Goal: Information Seeking & Learning: Find specific page/section

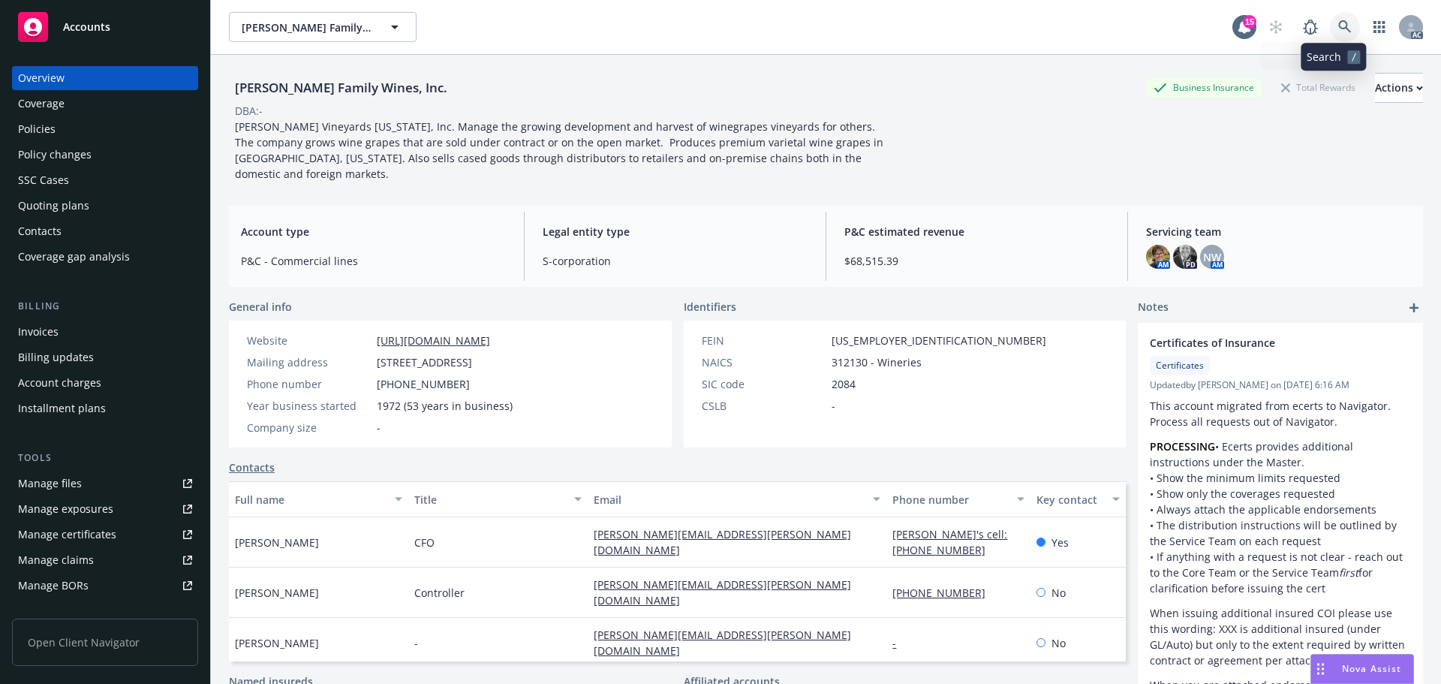
click at [1338, 26] on icon at bounding box center [1345, 27] width 14 height 14
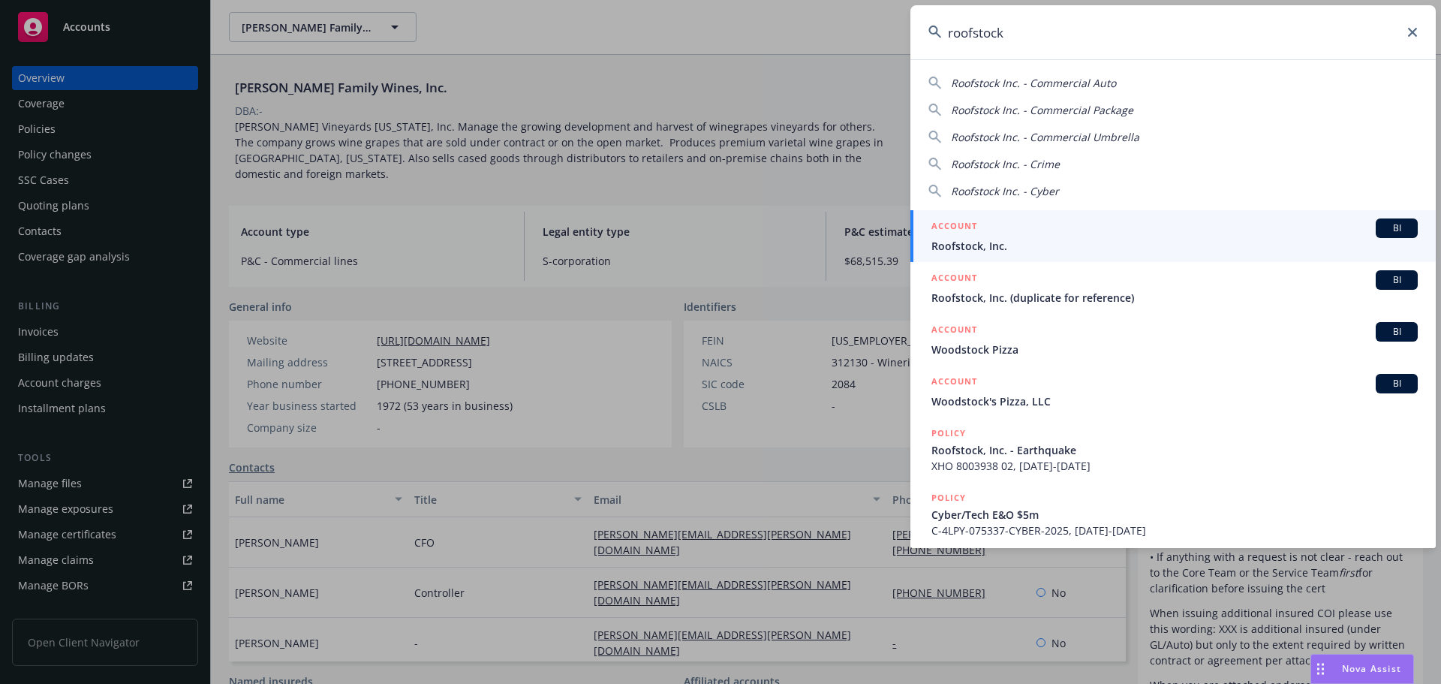
type input "roofstock"
click at [1039, 230] on div "ACCOUNT BI" at bounding box center [1174, 228] width 486 height 20
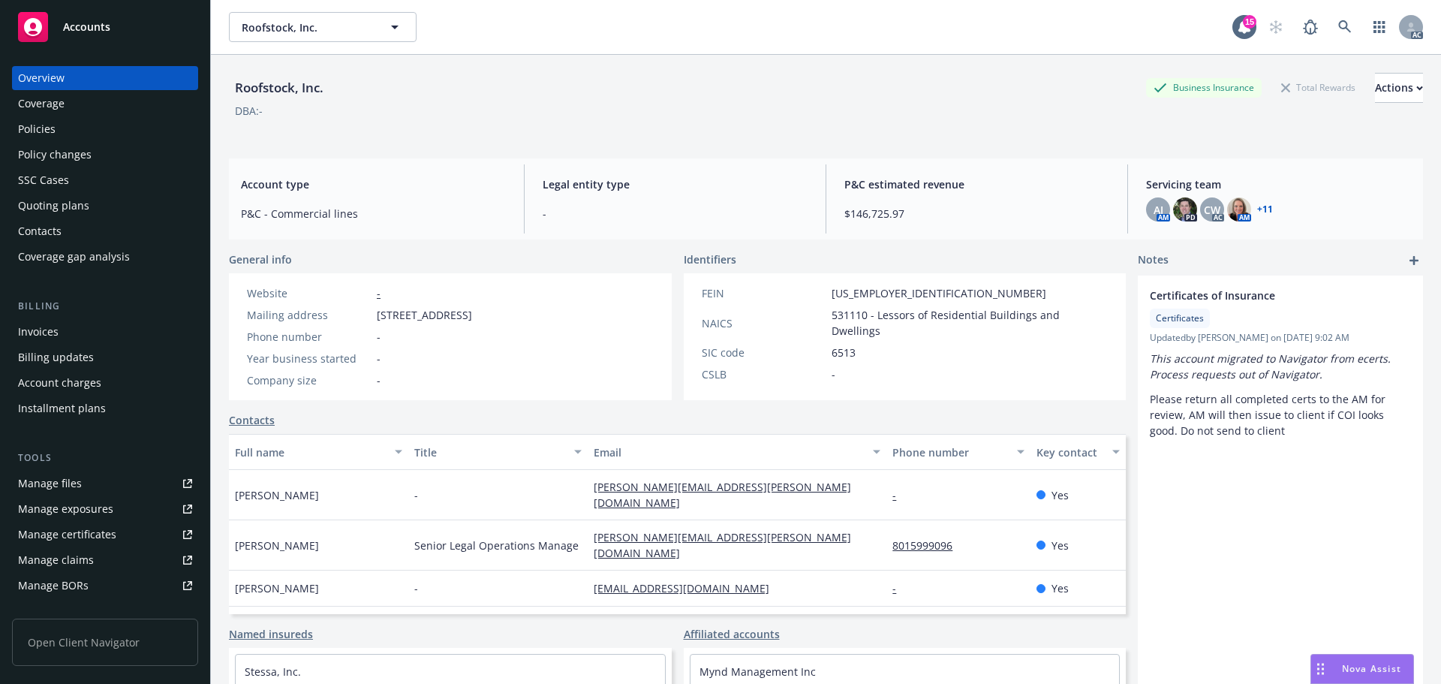
click at [38, 131] on div "Policies" at bounding box center [37, 129] width 38 height 24
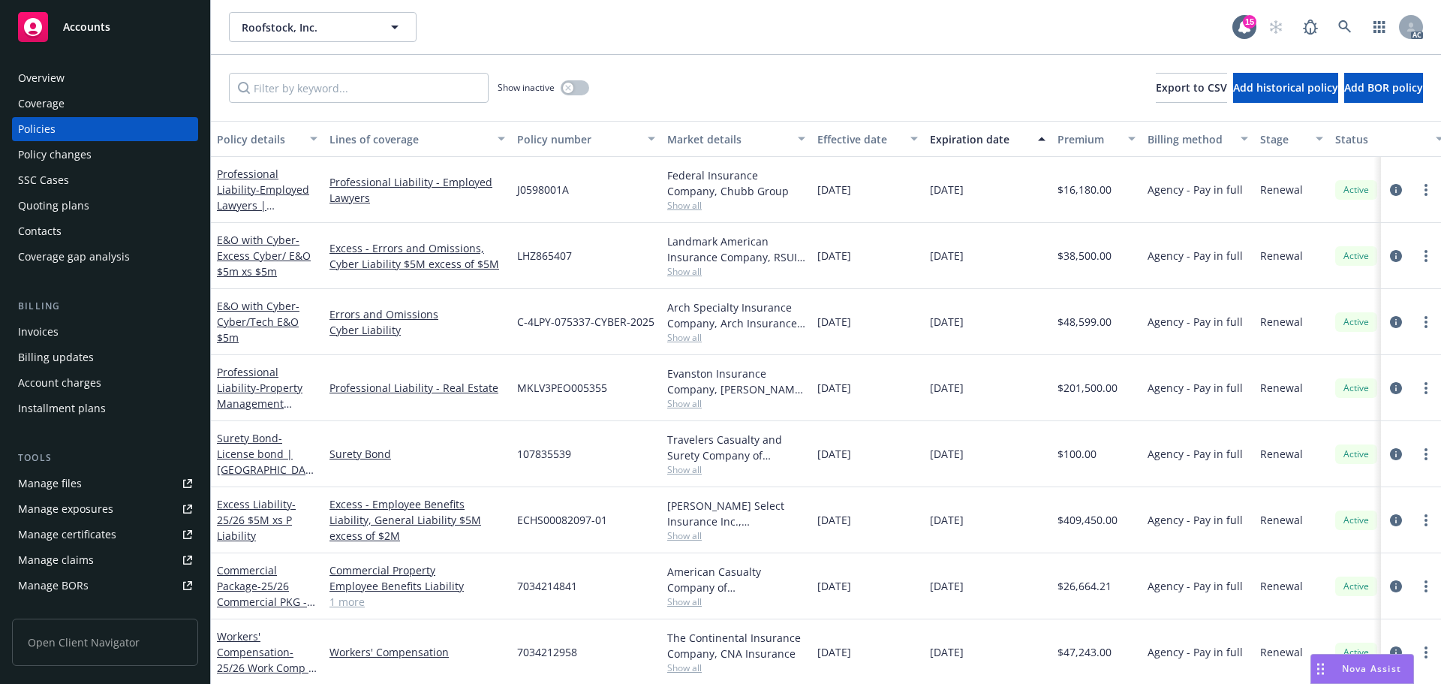
click at [98, 151] on div "Policy changes" at bounding box center [105, 155] width 174 height 24
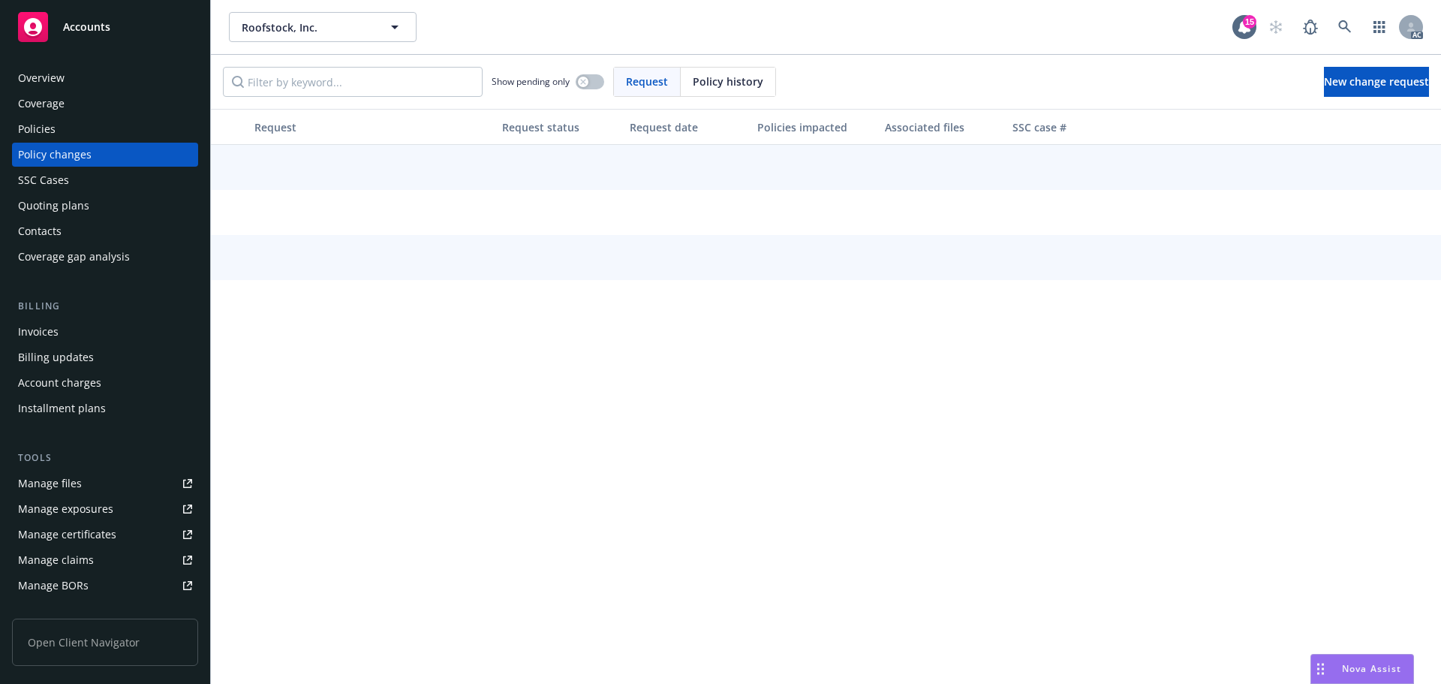
drag, startPoint x: 726, startPoint y: 81, endPoint x: 688, endPoint y: 85, distance: 38.5
click at [713, 84] on span "Policy history" at bounding box center [728, 82] width 71 height 16
click at [397, 83] on input "Filter by keyword..." at bounding box center [353, 82] width 260 height 30
paste input "7034212958"
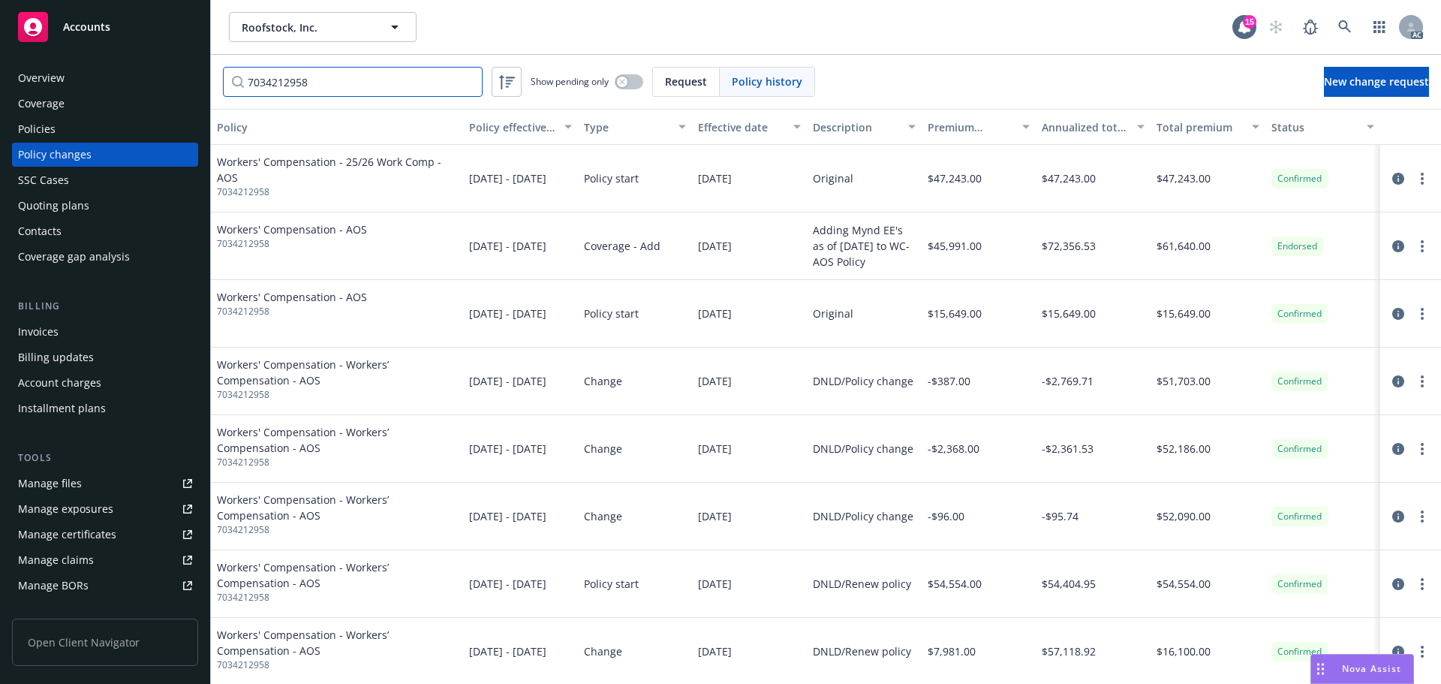
type input "7034212958"
click at [1332, 23] on link at bounding box center [1345, 27] width 30 height 30
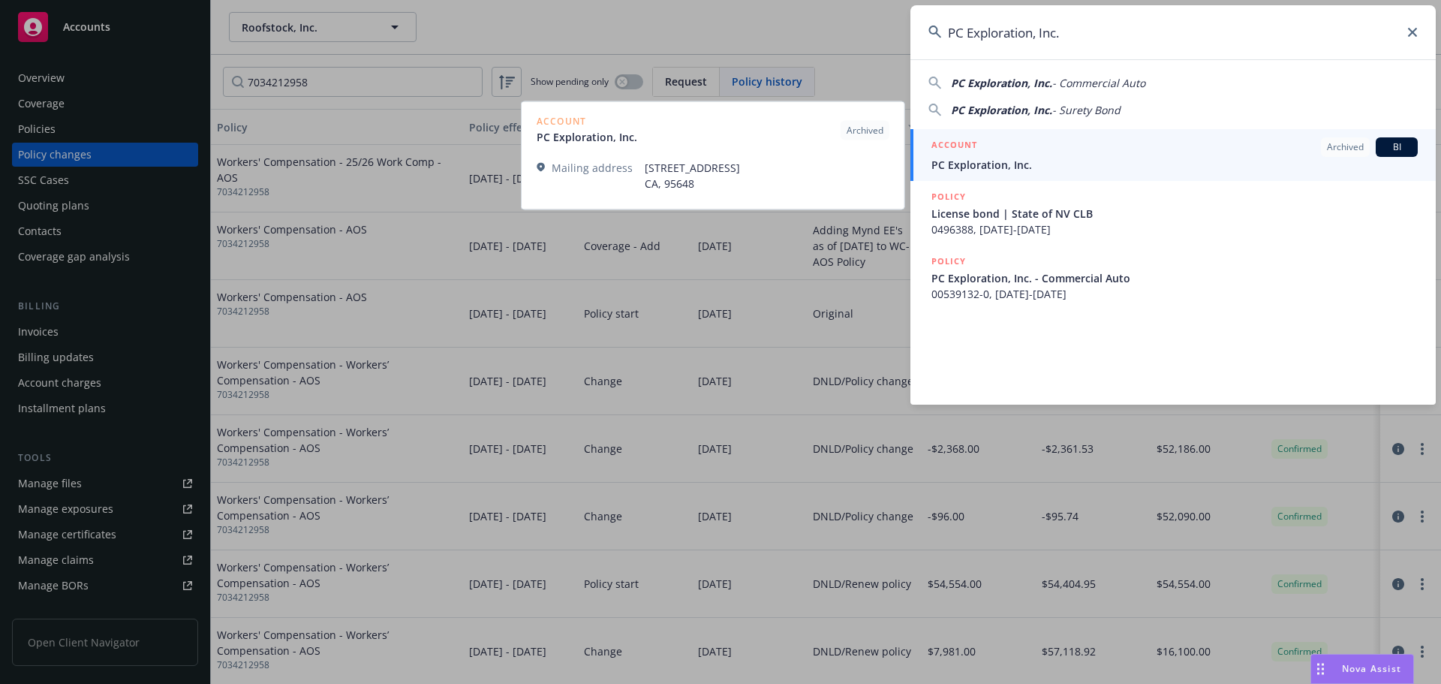
type input "PC Exploration, Inc."
click at [1083, 157] on span "PC Exploration, Inc." at bounding box center [1174, 165] width 486 height 16
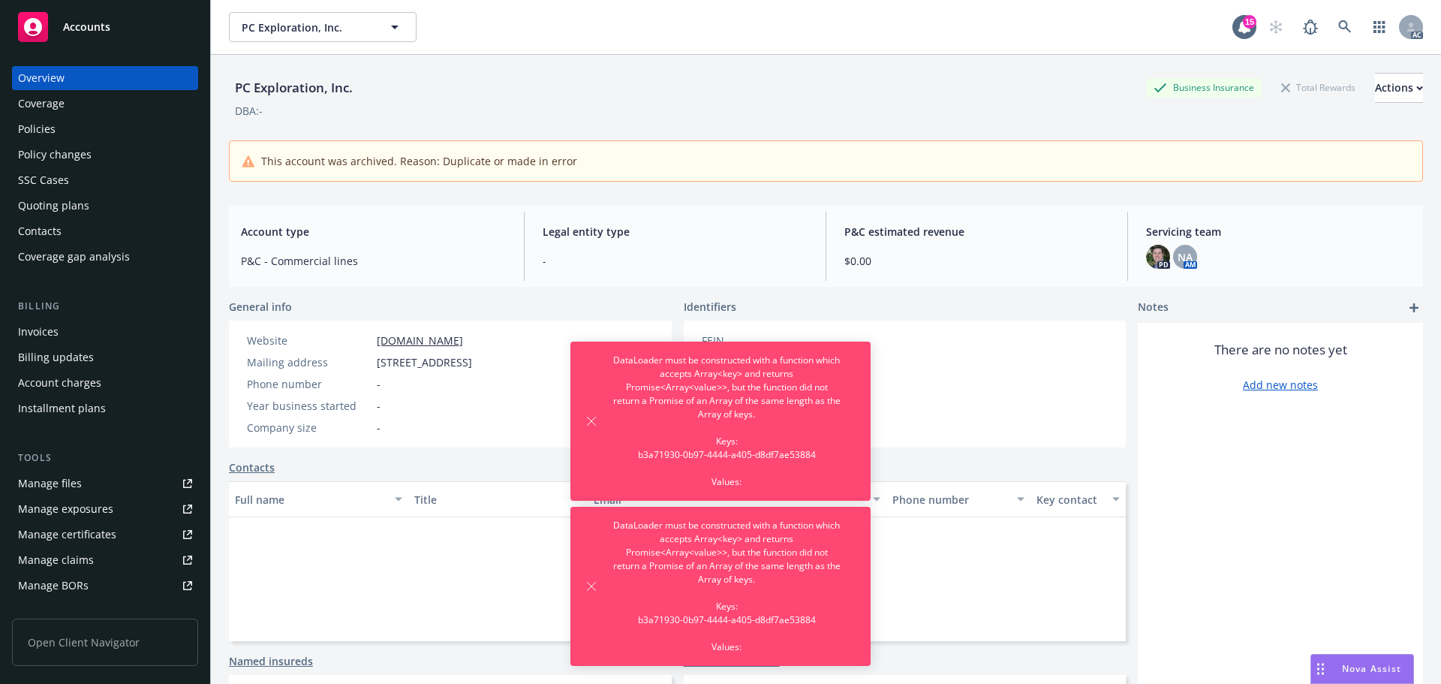
click at [463, 341] on link "[DOMAIN_NAME]" at bounding box center [420, 340] width 86 height 14
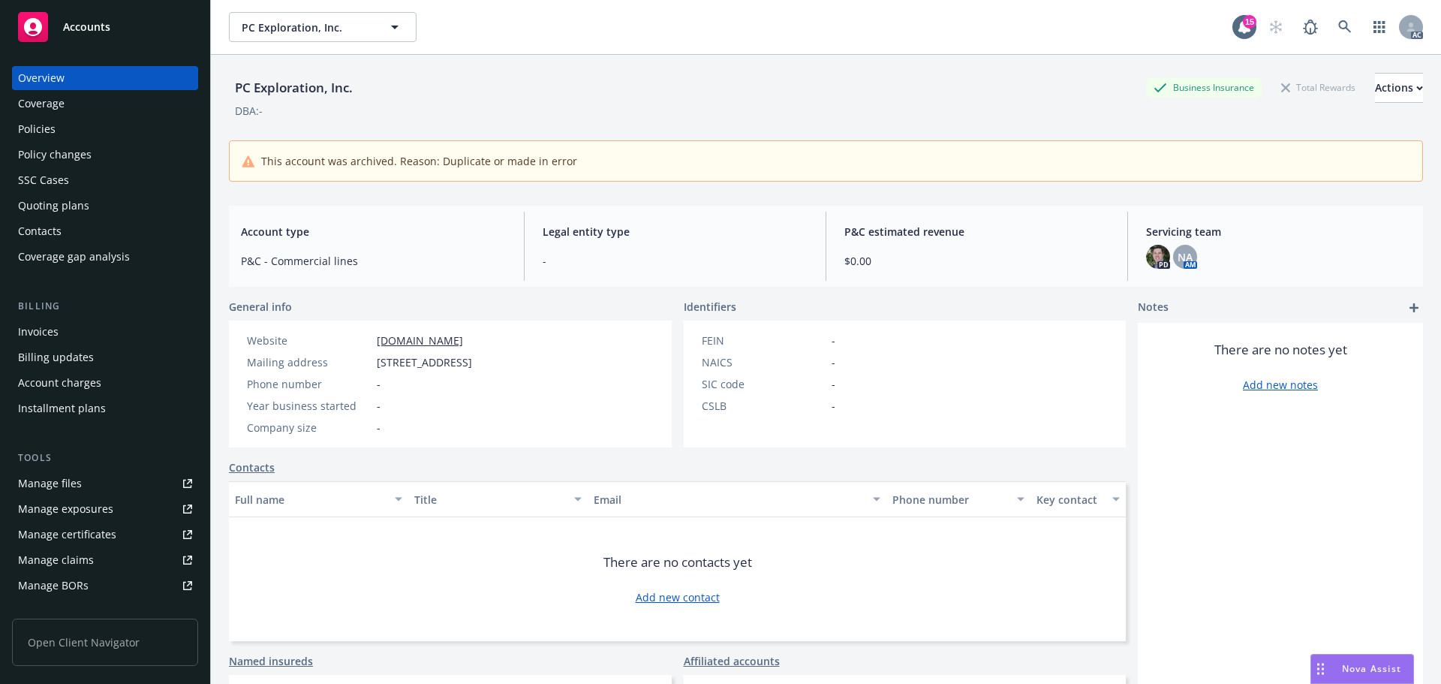
click at [66, 132] on div "Policies" at bounding box center [105, 129] width 174 height 24
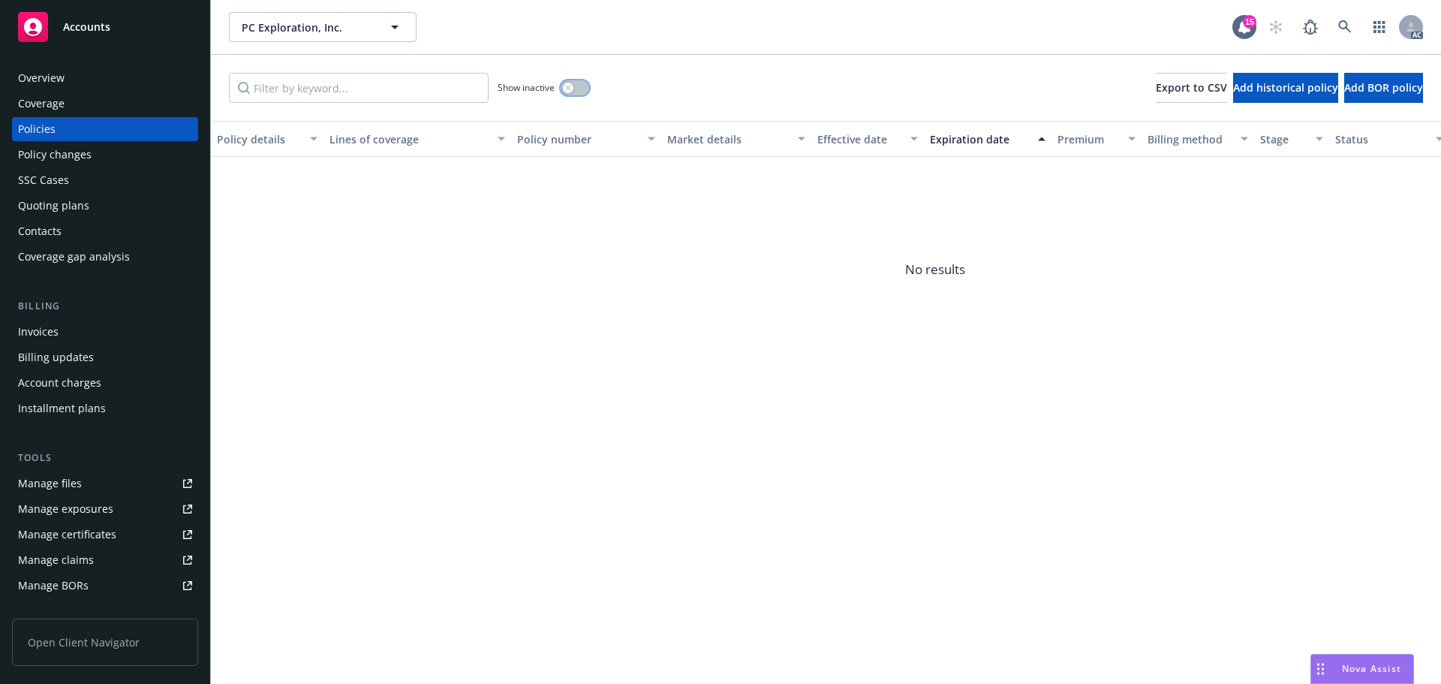
click at [566, 90] on icon "button" at bounding box center [567, 87] width 5 height 5
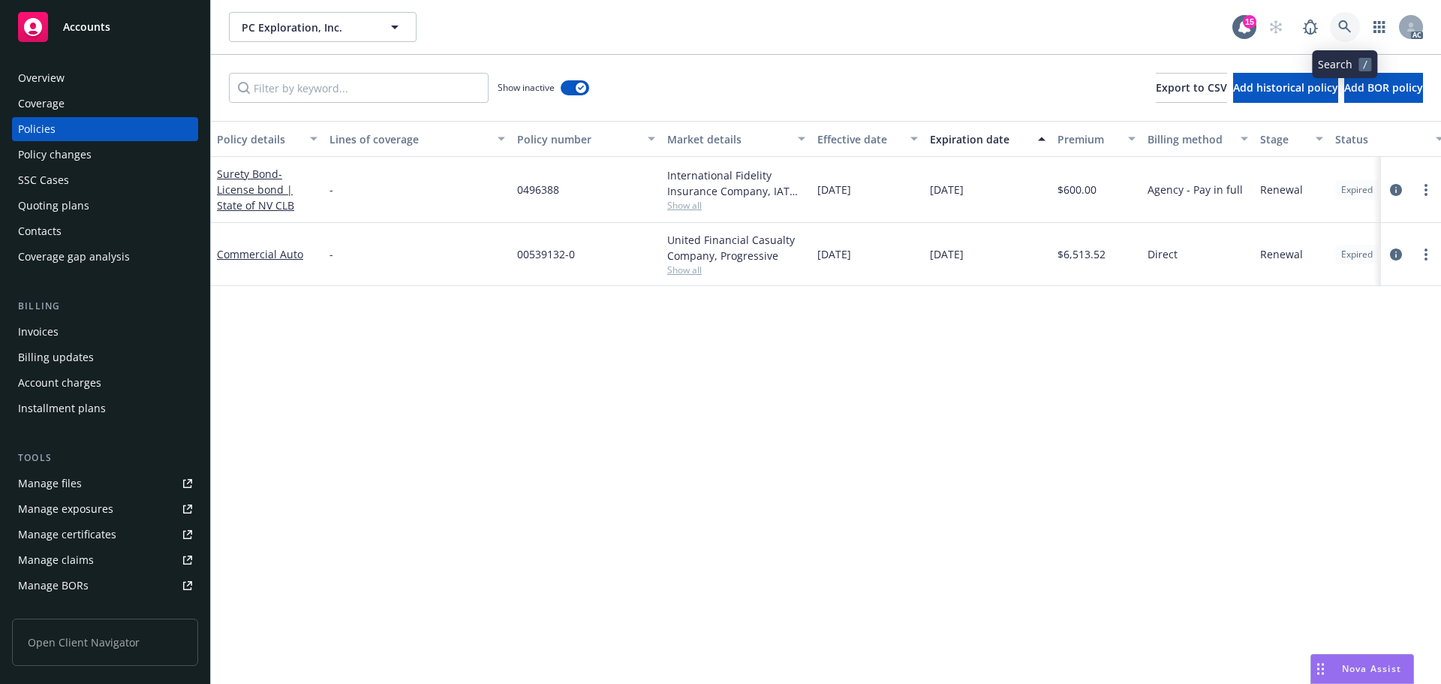
click at [1340, 19] on link at bounding box center [1345, 27] width 30 height 30
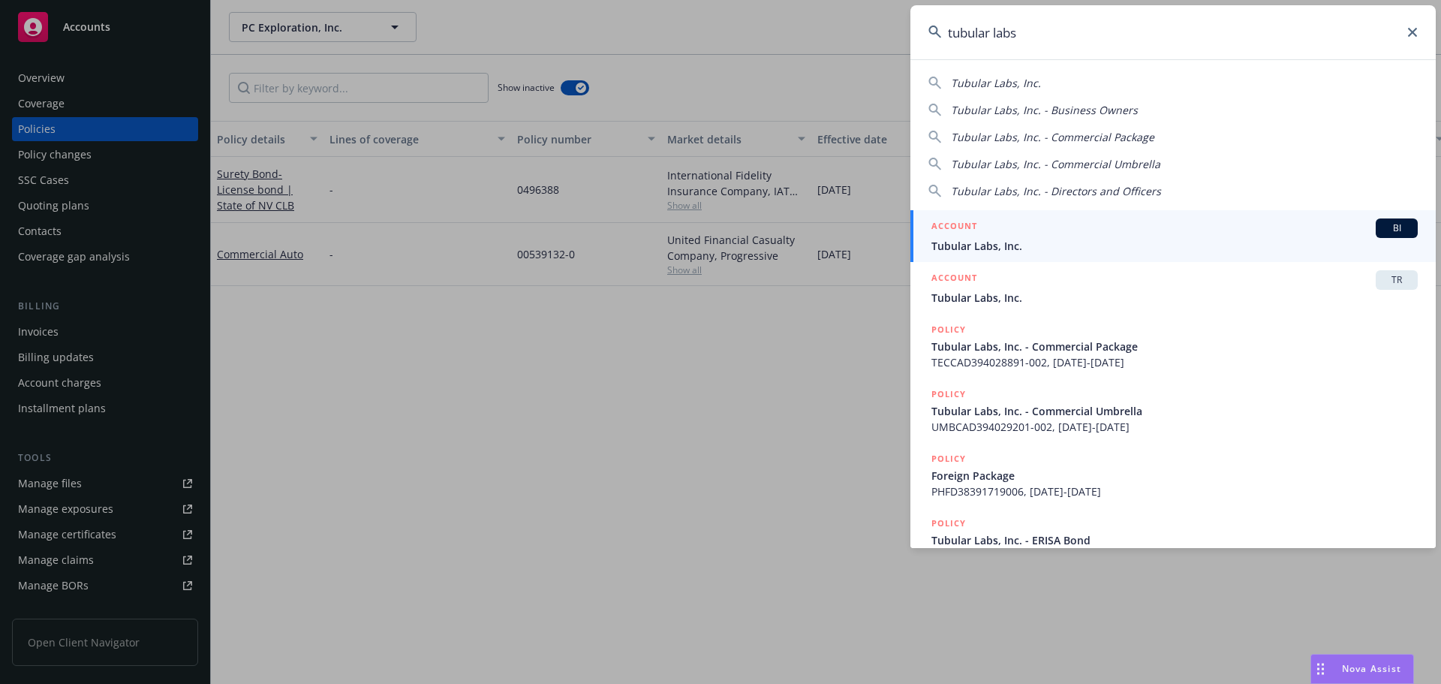
type input "tubular labs"
click at [1093, 248] on span "Tubular Labs, Inc." at bounding box center [1174, 246] width 486 height 16
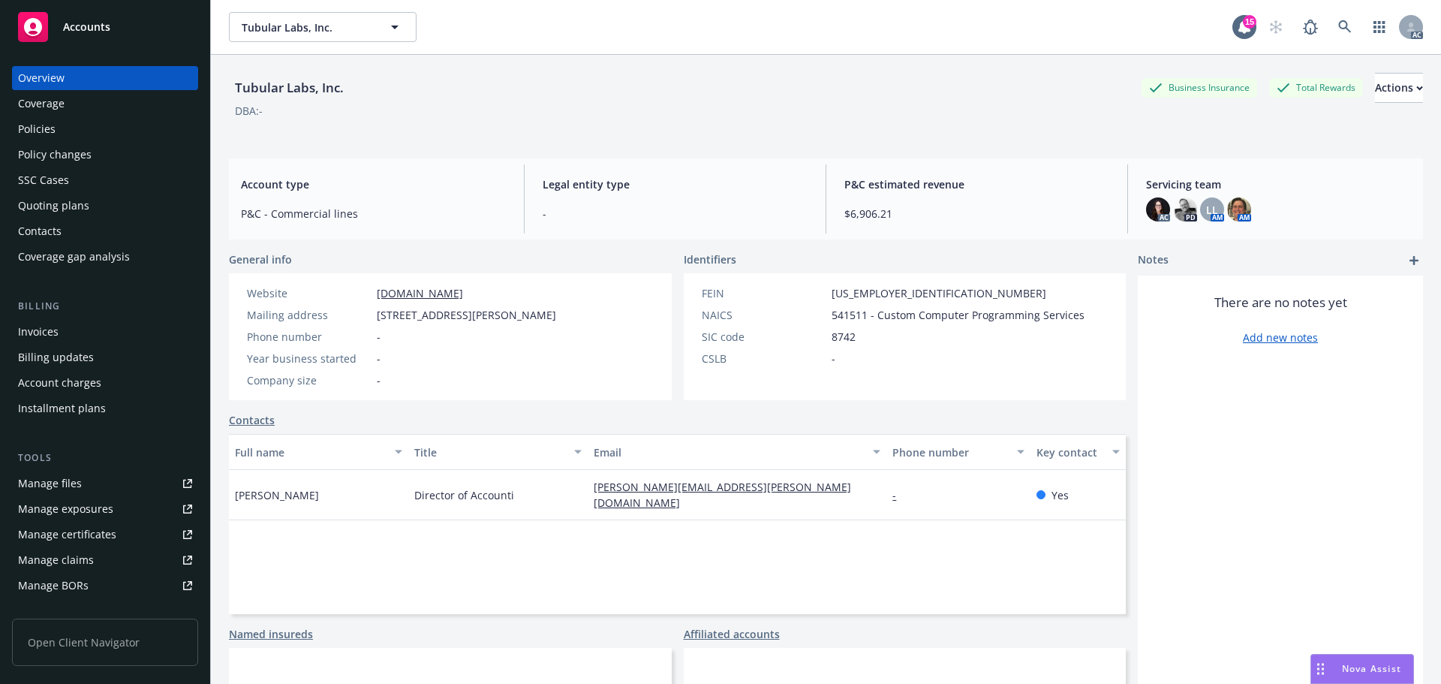
click at [67, 137] on div "Policies" at bounding box center [105, 129] width 174 height 24
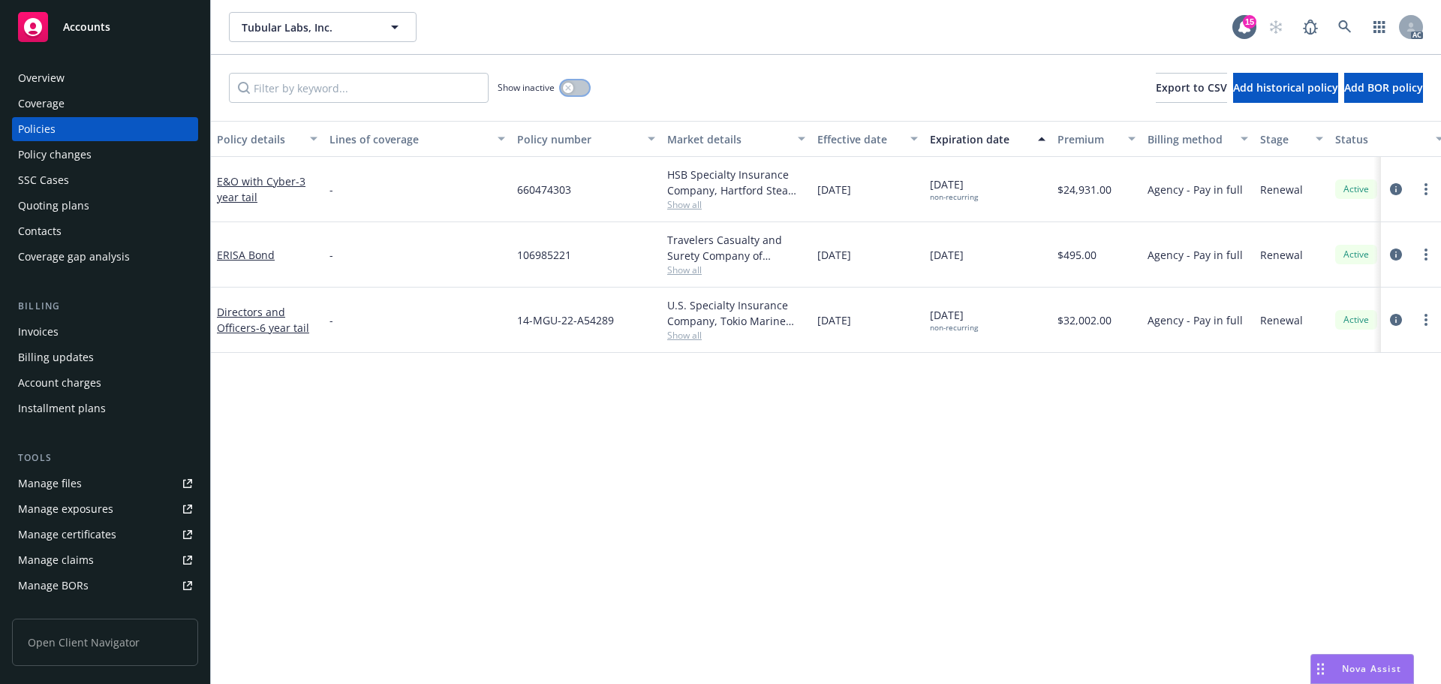
click at [570, 86] on icon "button" at bounding box center [567, 87] width 5 height 5
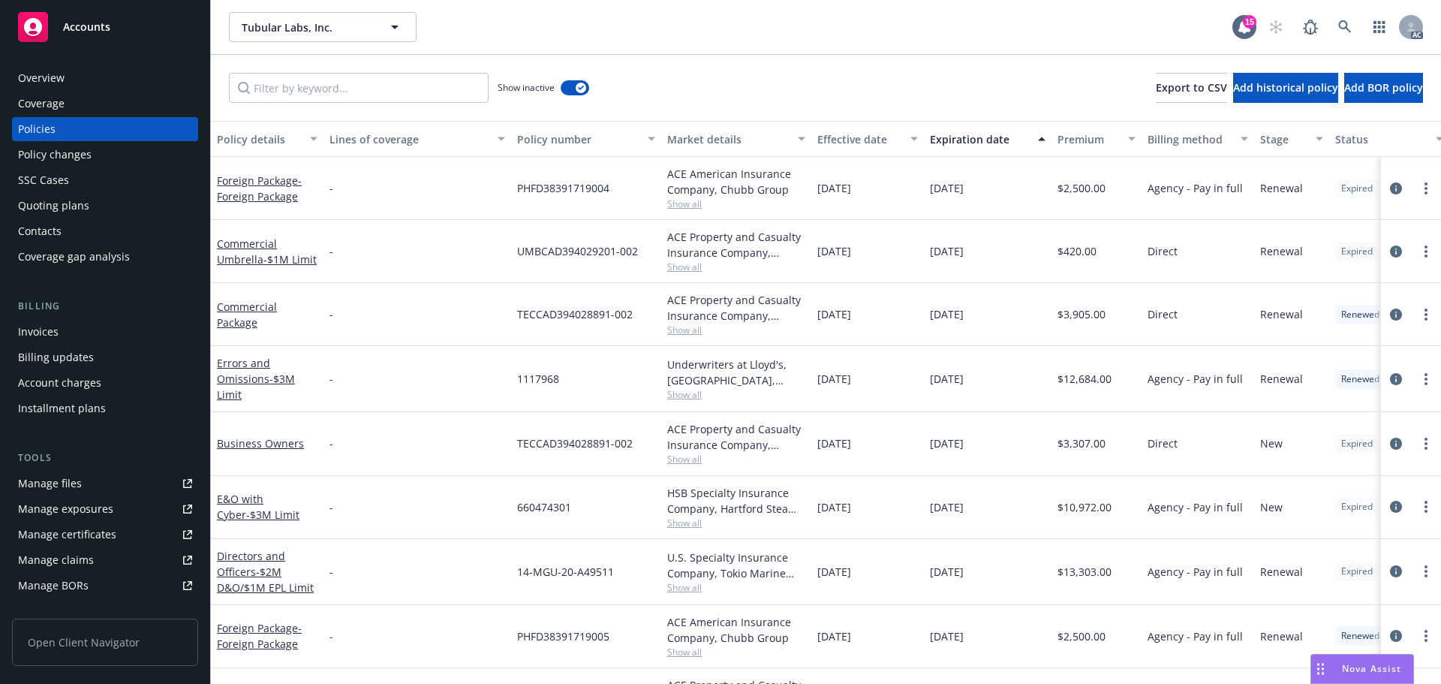
click at [866, 140] on div "Effective date" at bounding box center [859, 139] width 84 height 16
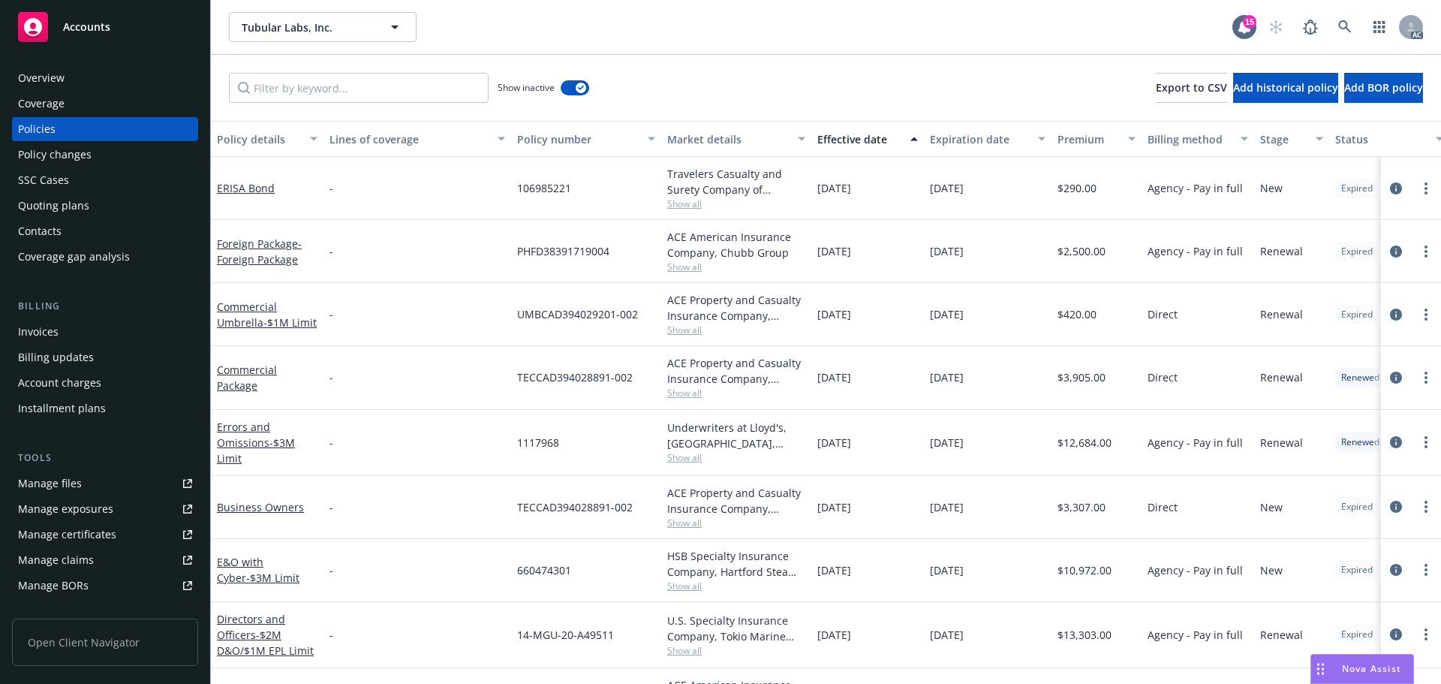
click at [866, 140] on div "Effective date" at bounding box center [859, 139] width 84 height 16
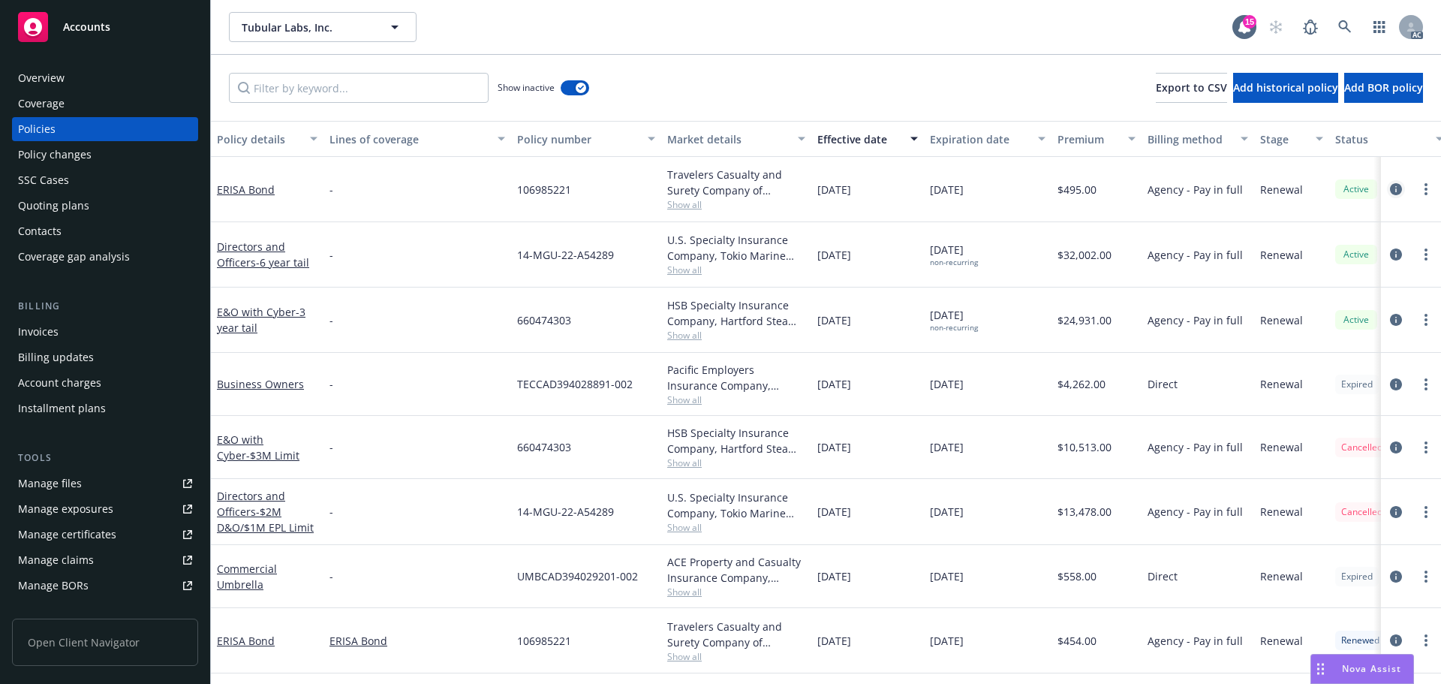
click at [1390, 184] on icon "circleInformation" at bounding box center [1396, 189] width 12 height 12
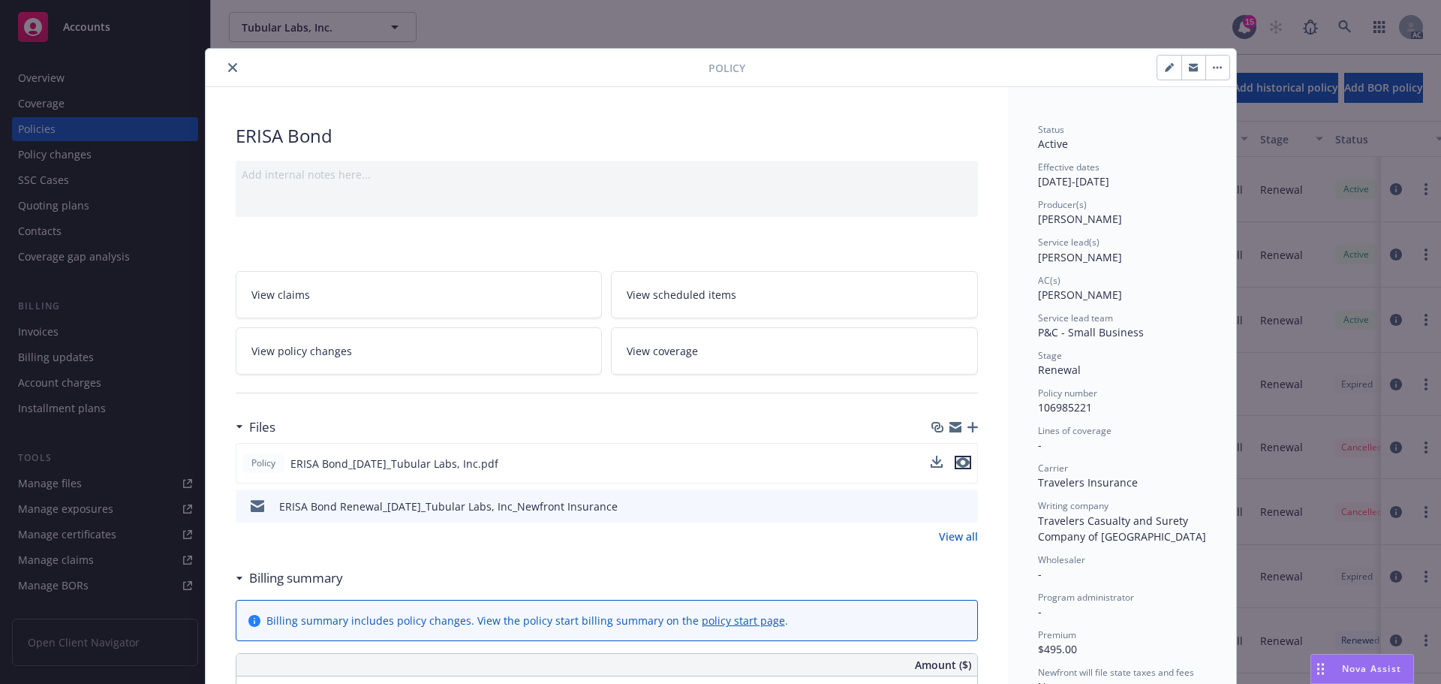
click at [961, 467] on icon "preview file" at bounding box center [963, 462] width 14 height 11
click at [228, 62] on button "close" at bounding box center [233, 68] width 18 height 18
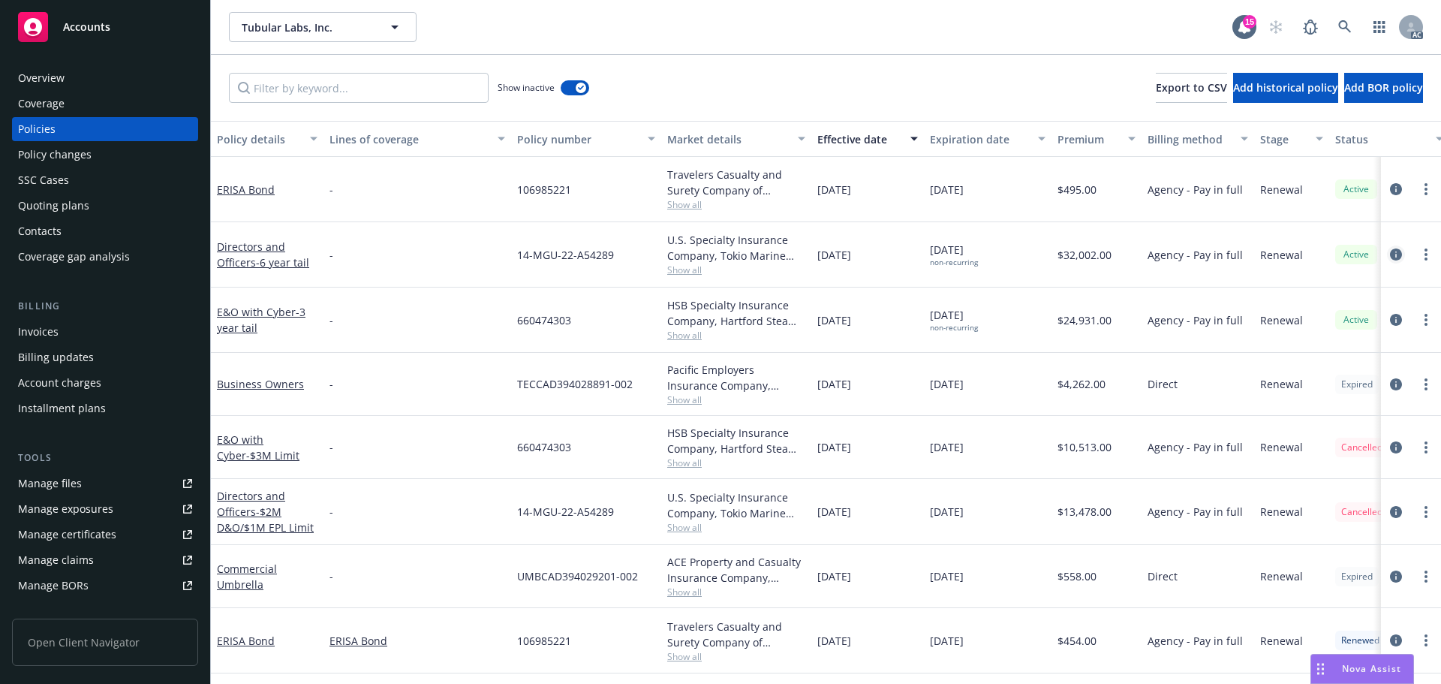
click at [1390, 251] on icon "circleInformation" at bounding box center [1396, 254] width 12 height 12
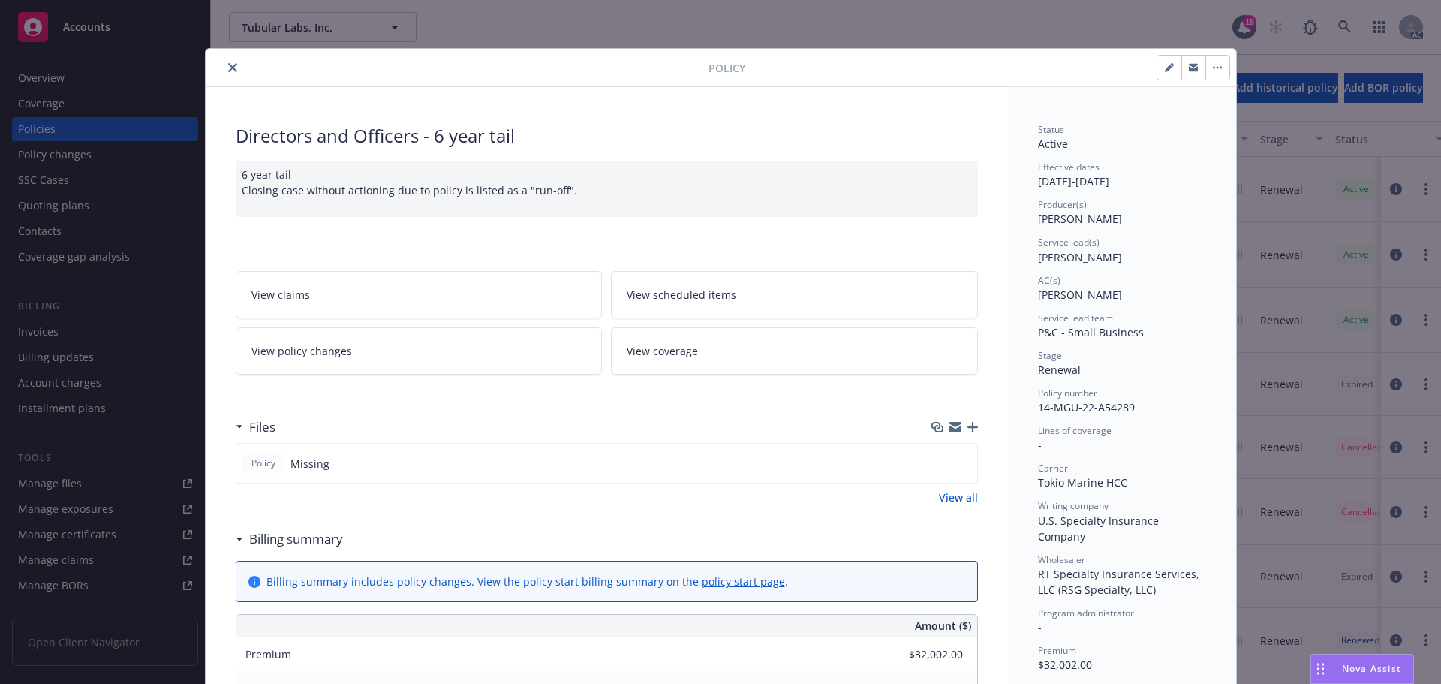
click at [228, 71] on icon "close" at bounding box center [232, 67] width 9 height 9
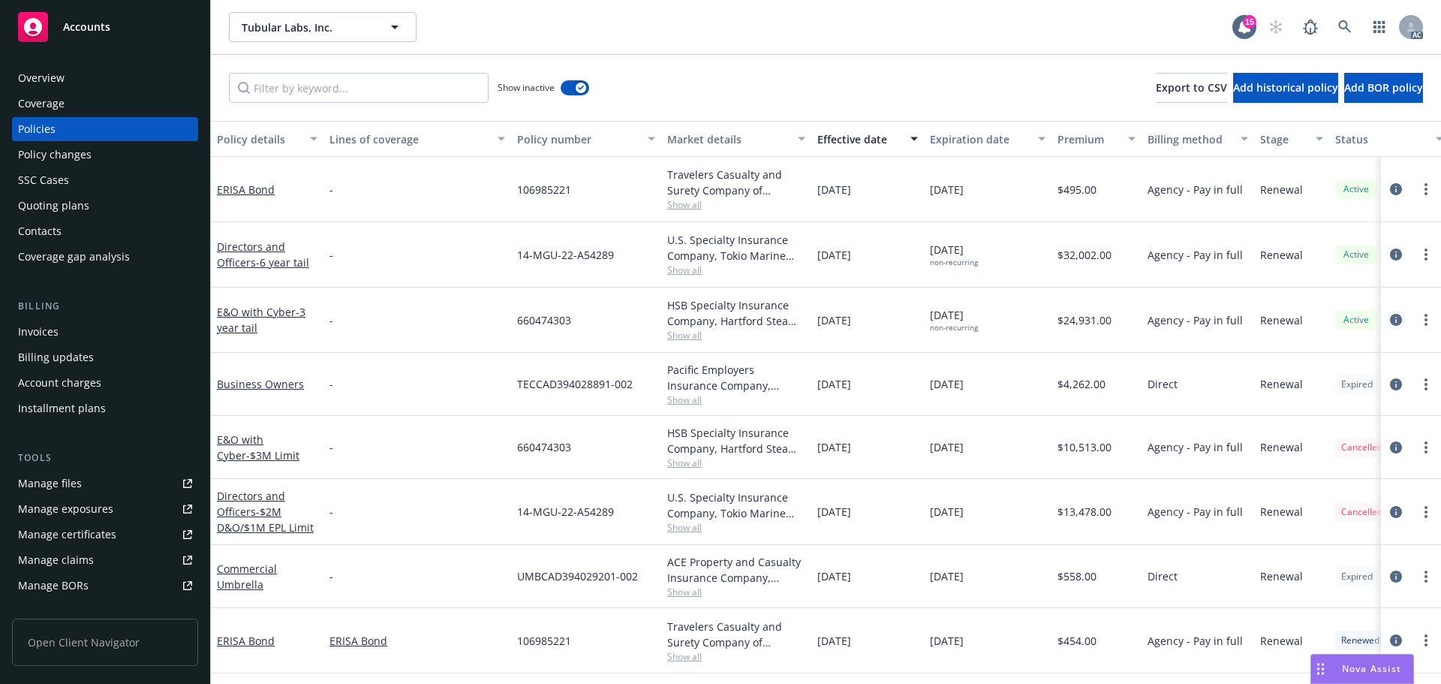
click at [1387, 323] on link "circleInformation" at bounding box center [1396, 320] width 18 height 18
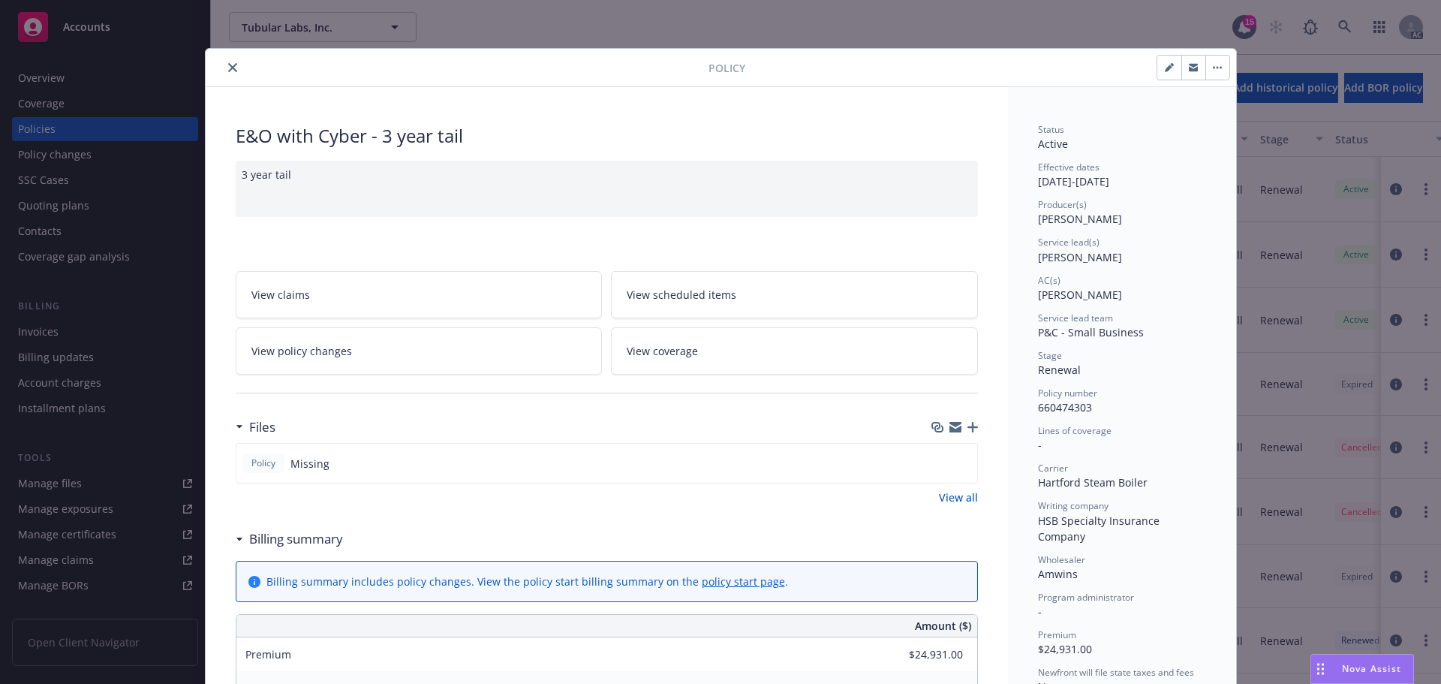
click at [228, 68] on icon "close" at bounding box center [232, 67] width 9 height 9
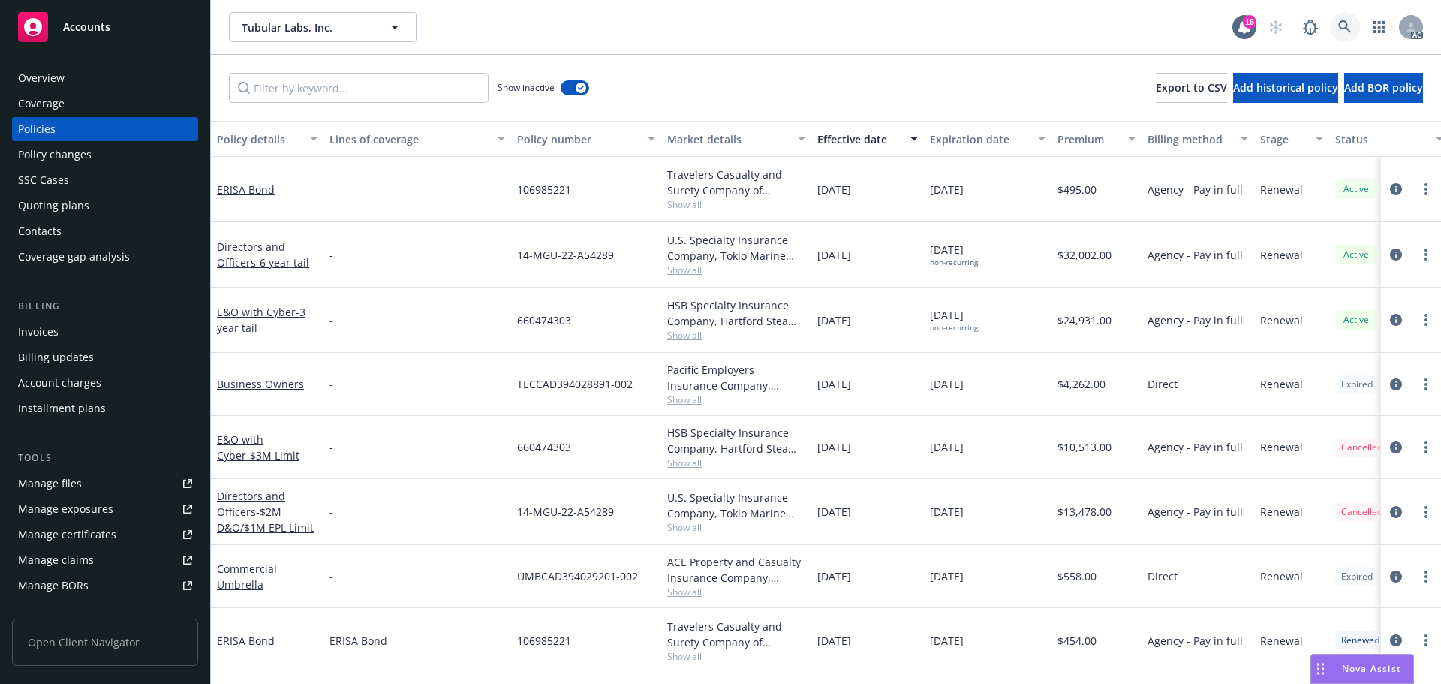
click at [1334, 23] on link at bounding box center [1345, 27] width 30 height 30
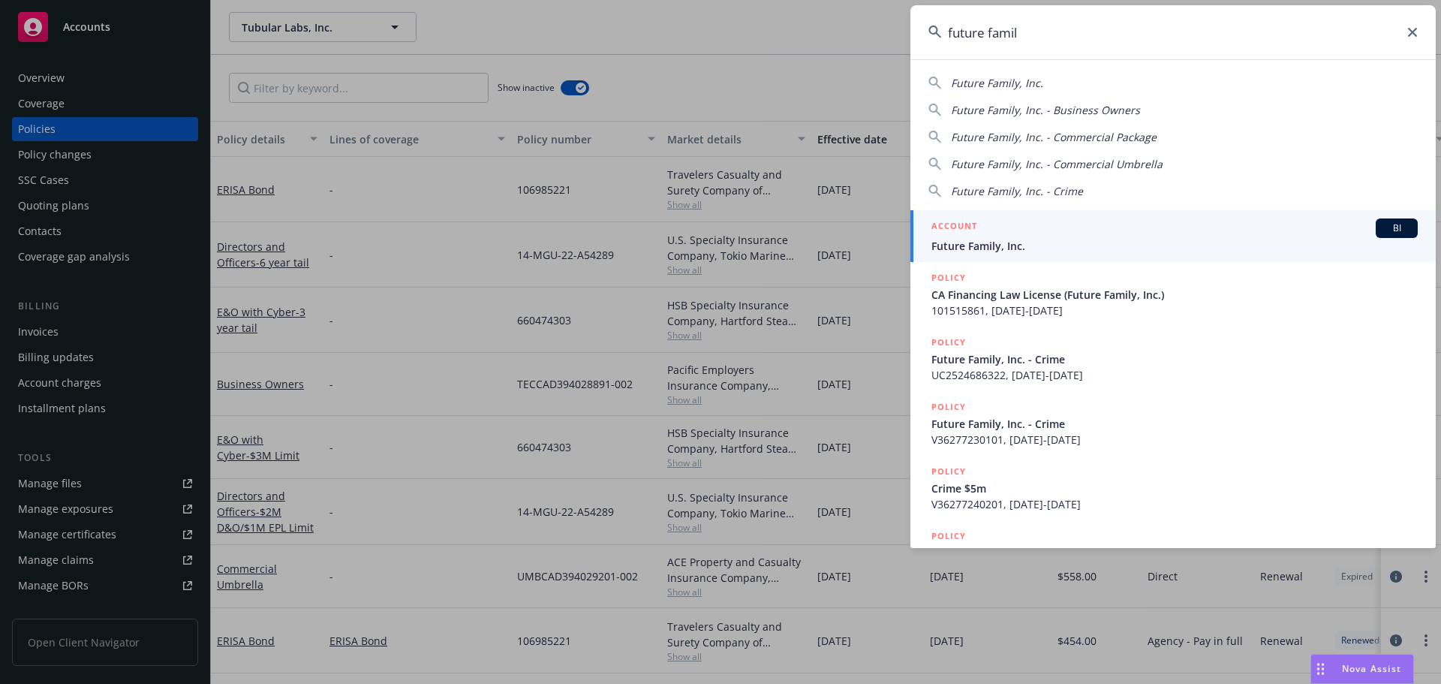
type input "future famil"
click at [1117, 242] on span "Future Family, Inc." at bounding box center [1174, 246] width 486 height 16
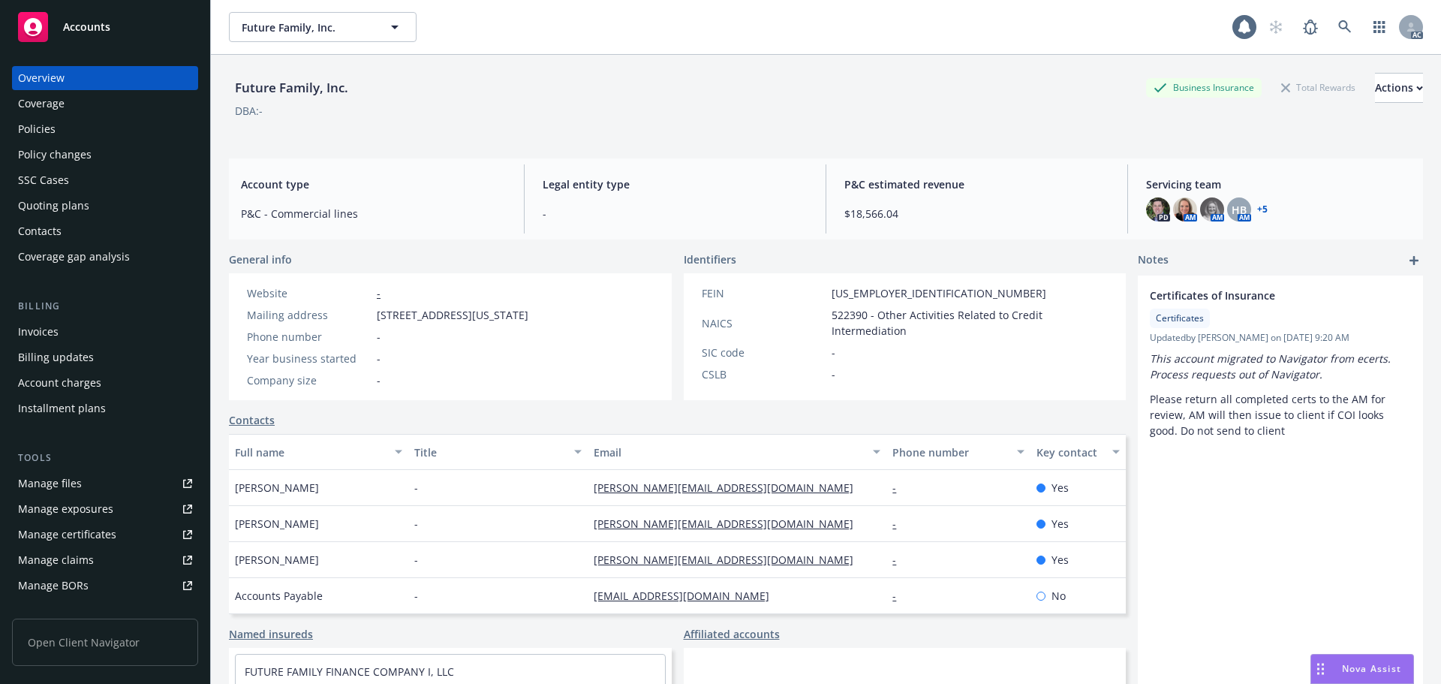
click at [83, 127] on div "Policies" at bounding box center [105, 129] width 174 height 24
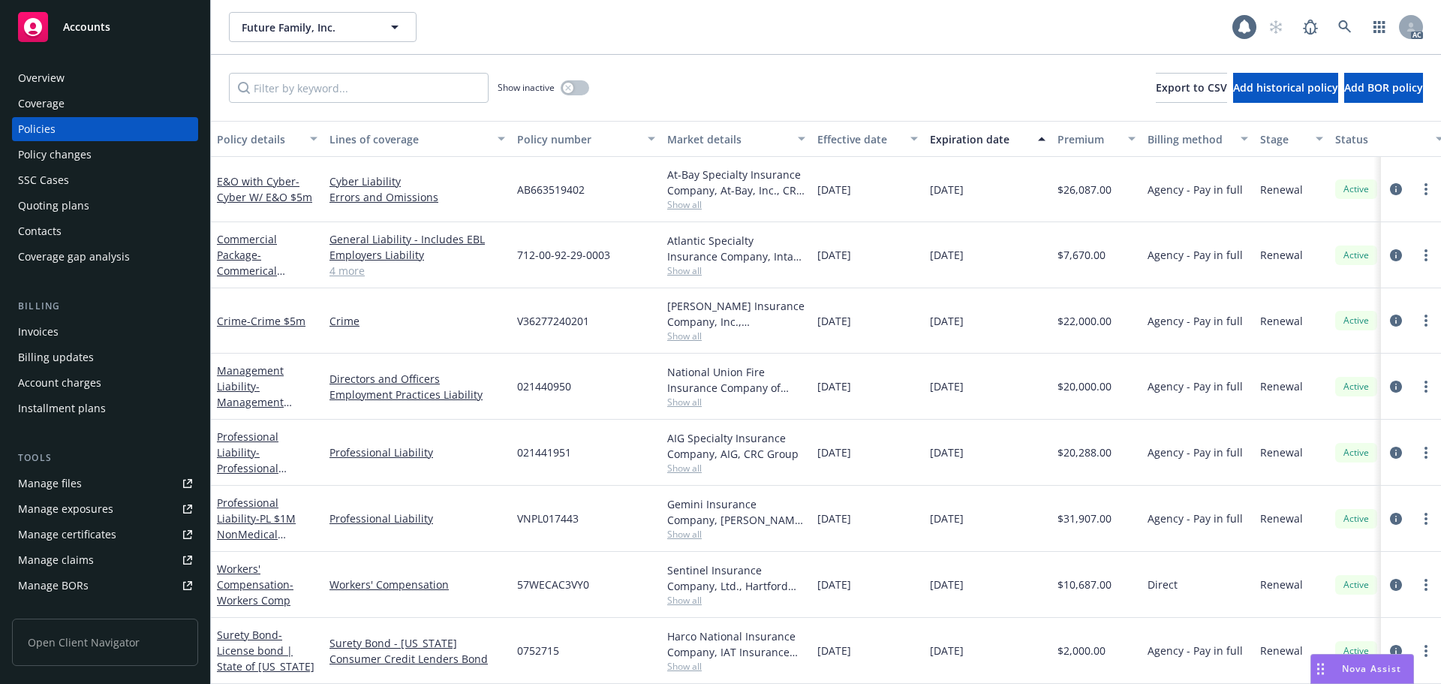
click at [134, 156] on div "Policy changes" at bounding box center [105, 155] width 174 height 24
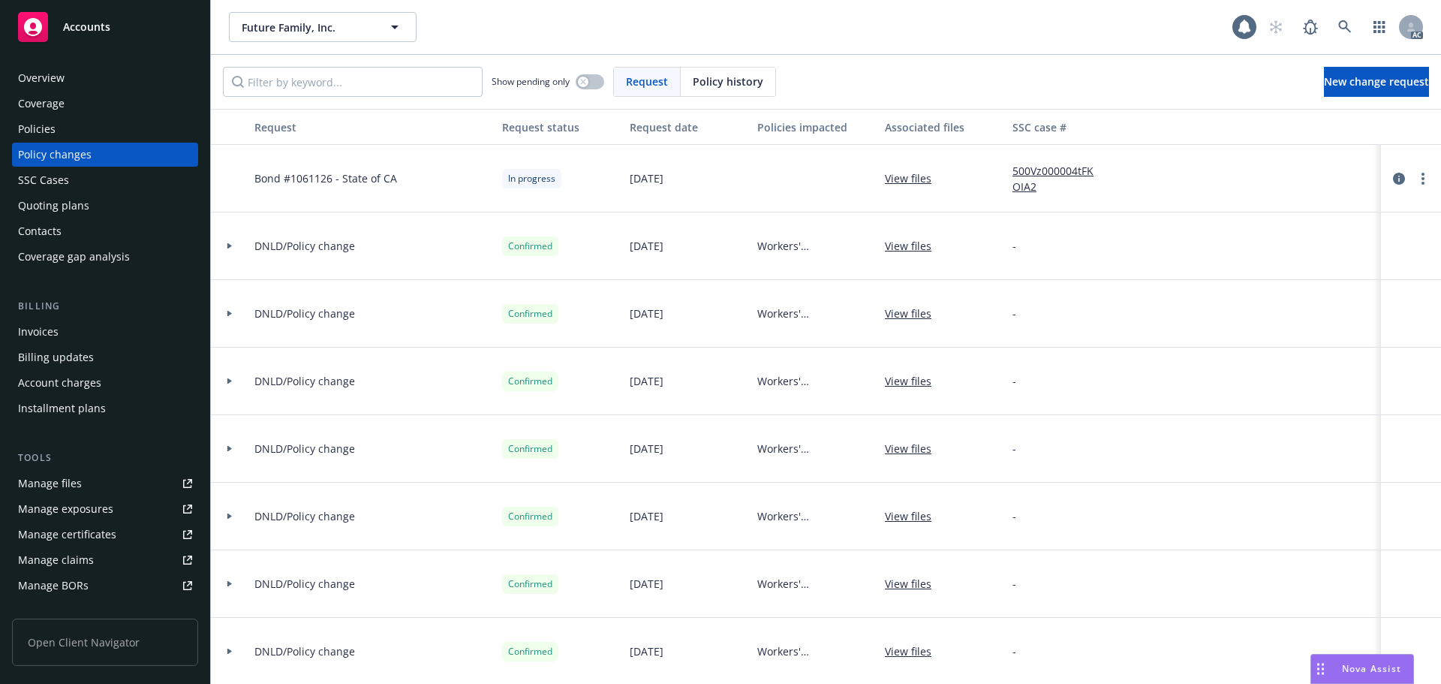
click at [716, 85] on span "Policy history" at bounding box center [728, 82] width 71 height 16
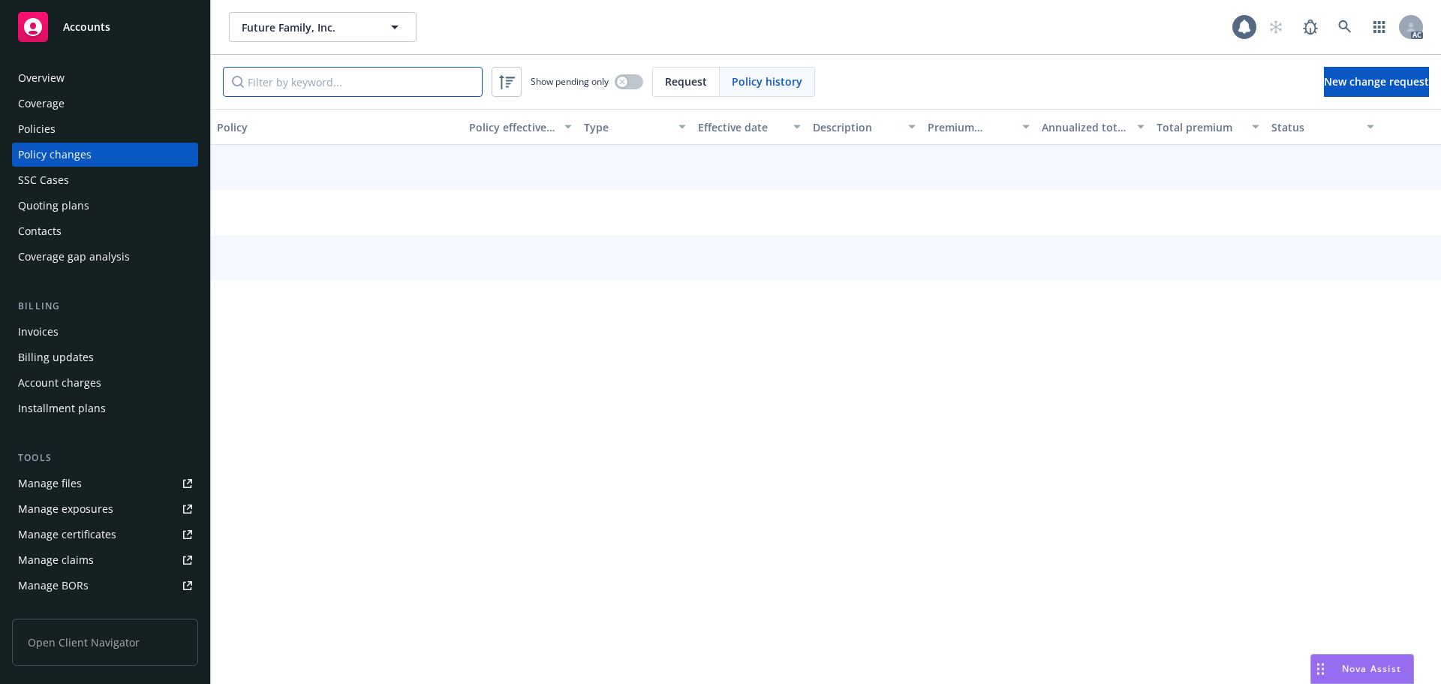
click at [324, 85] on input "Filter by keyword..." at bounding box center [353, 82] width 260 height 30
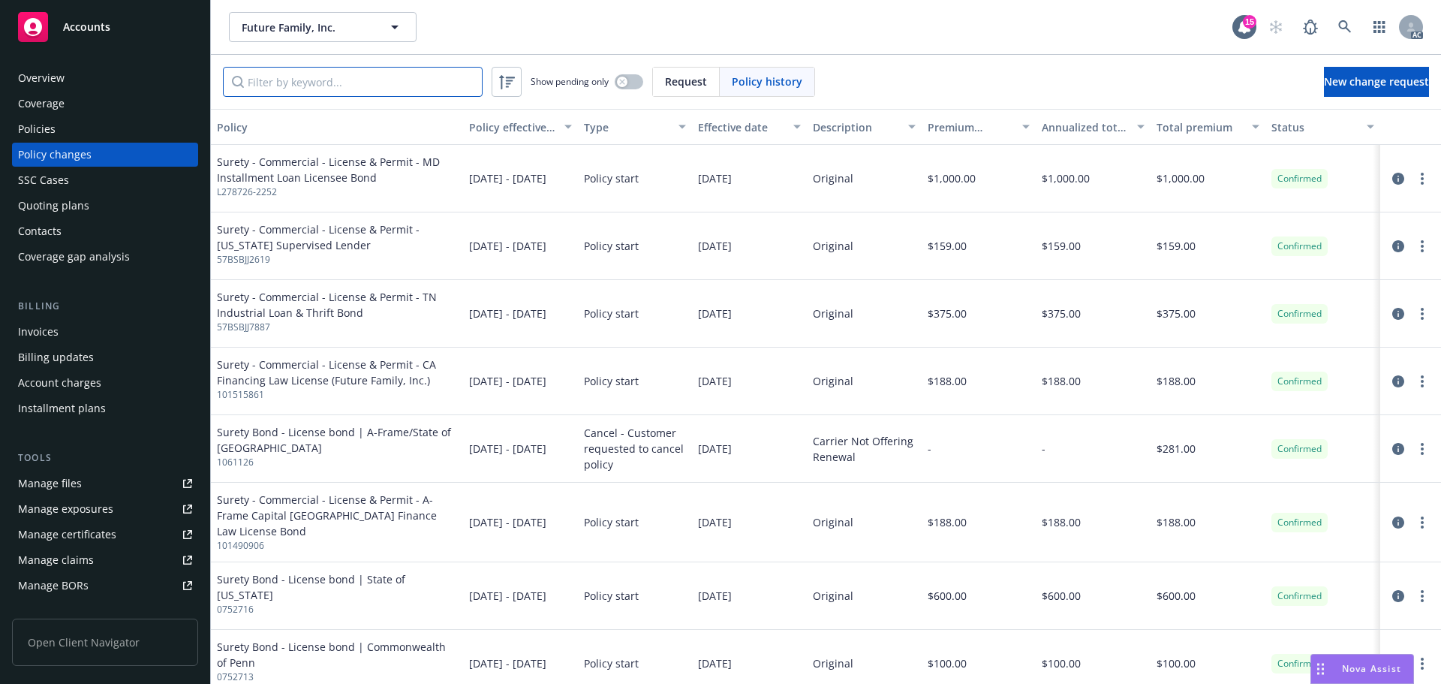
paste input "L278726-2252"
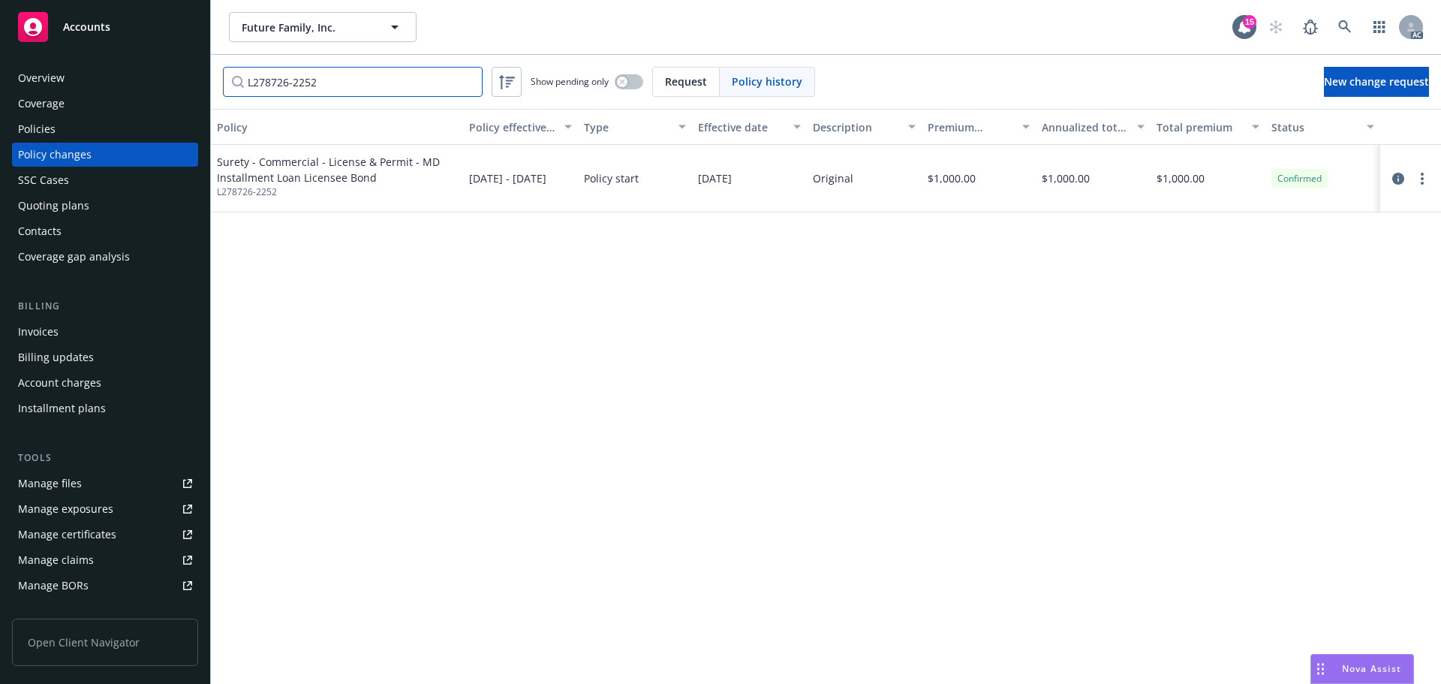
type input "L278726-2252"
click at [67, 129] on div "Policies" at bounding box center [105, 129] width 174 height 24
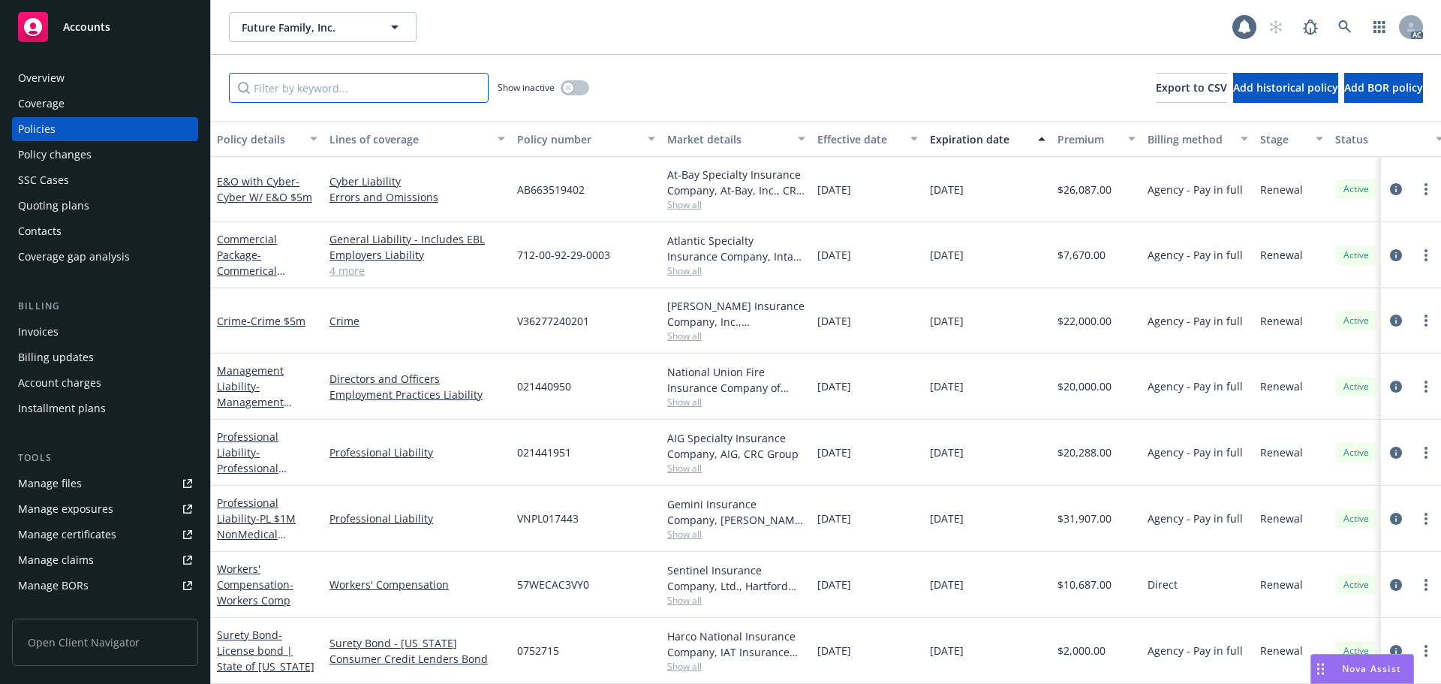
click at [314, 98] on input "Filter by keyword..." at bounding box center [359, 88] width 260 height 30
paste input "L278726-2252"
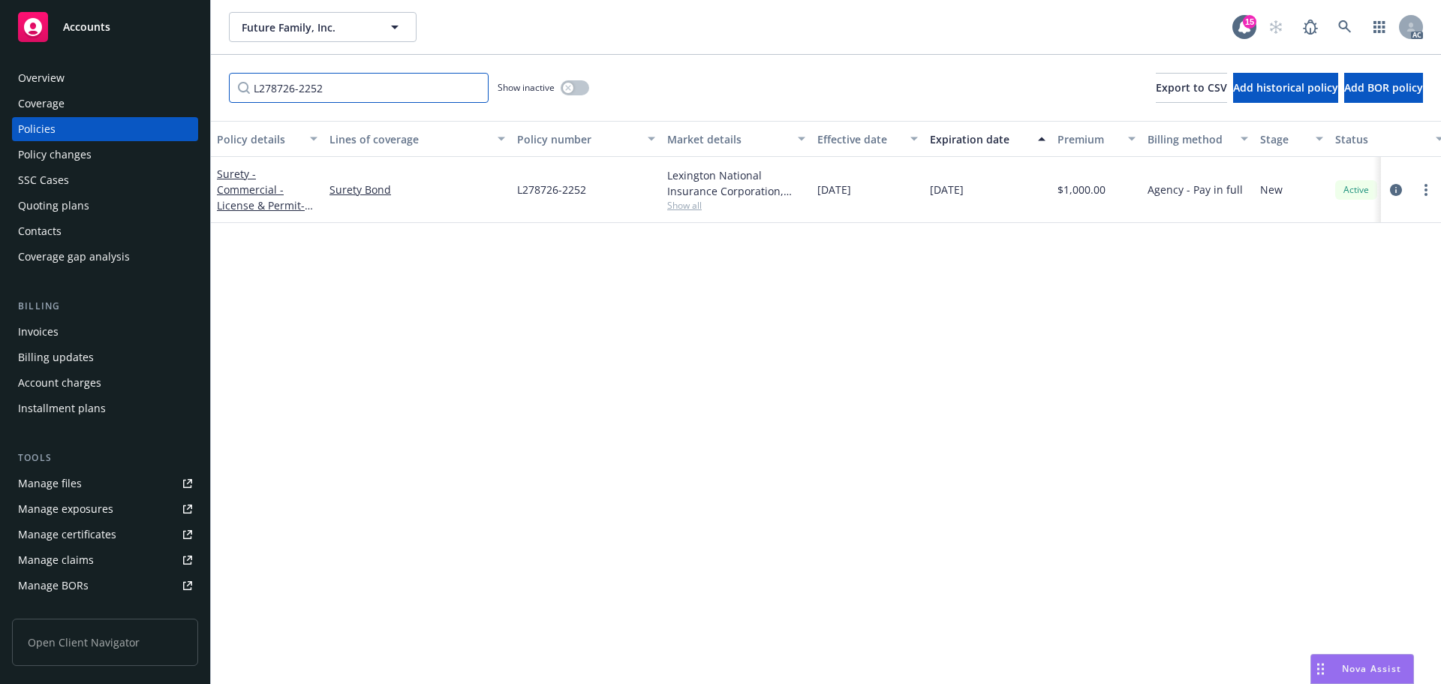
type input "L278726-2252"
click at [1336, 38] on link at bounding box center [1345, 27] width 30 height 30
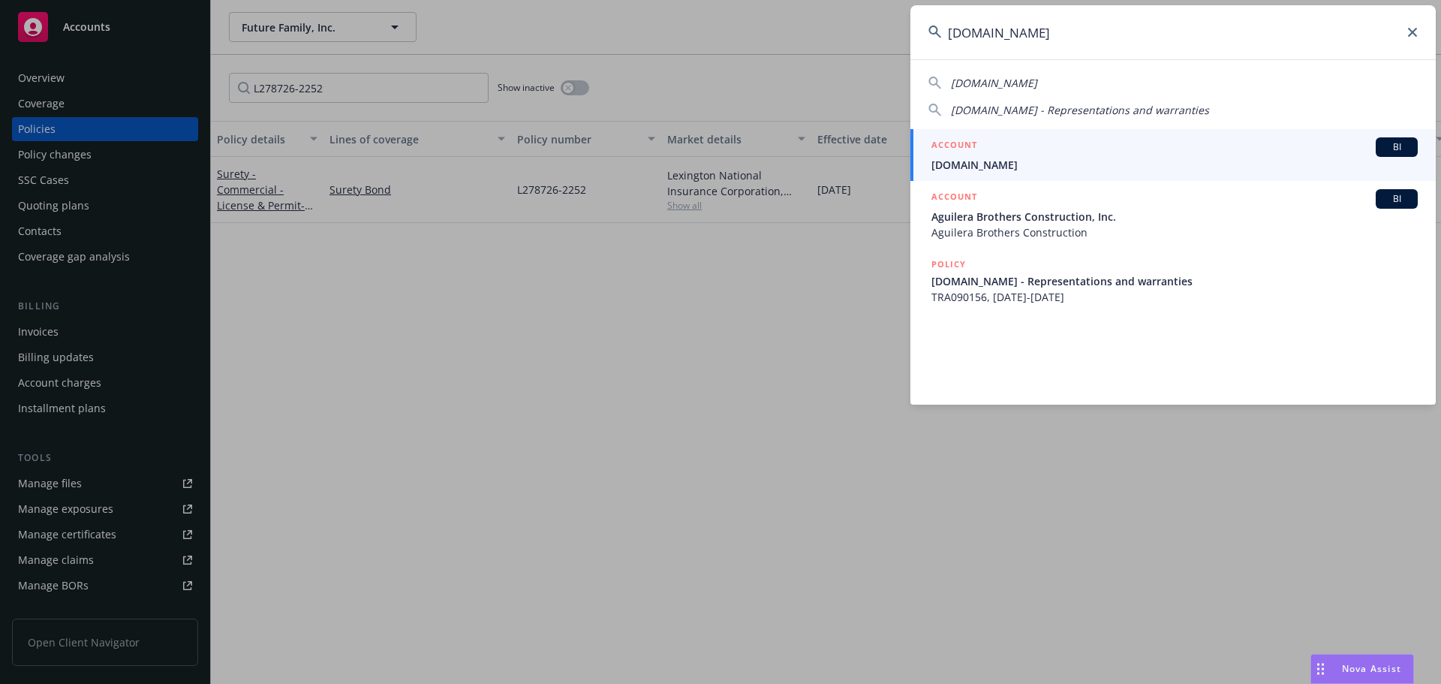
type input "[DOMAIN_NAME]"
click at [1203, 158] on span "[DOMAIN_NAME]" at bounding box center [1174, 165] width 486 height 16
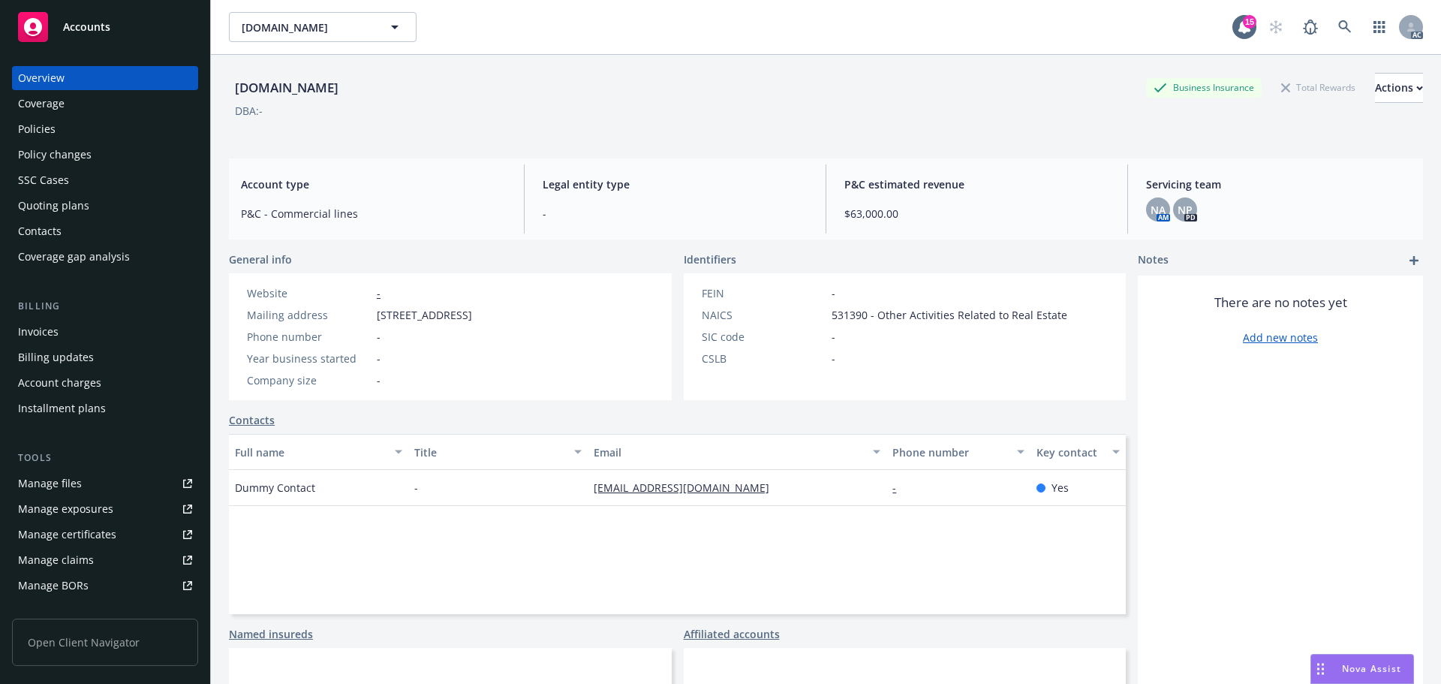
click at [72, 133] on div "Policies" at bounding box center [105, 129] width 174 height 24
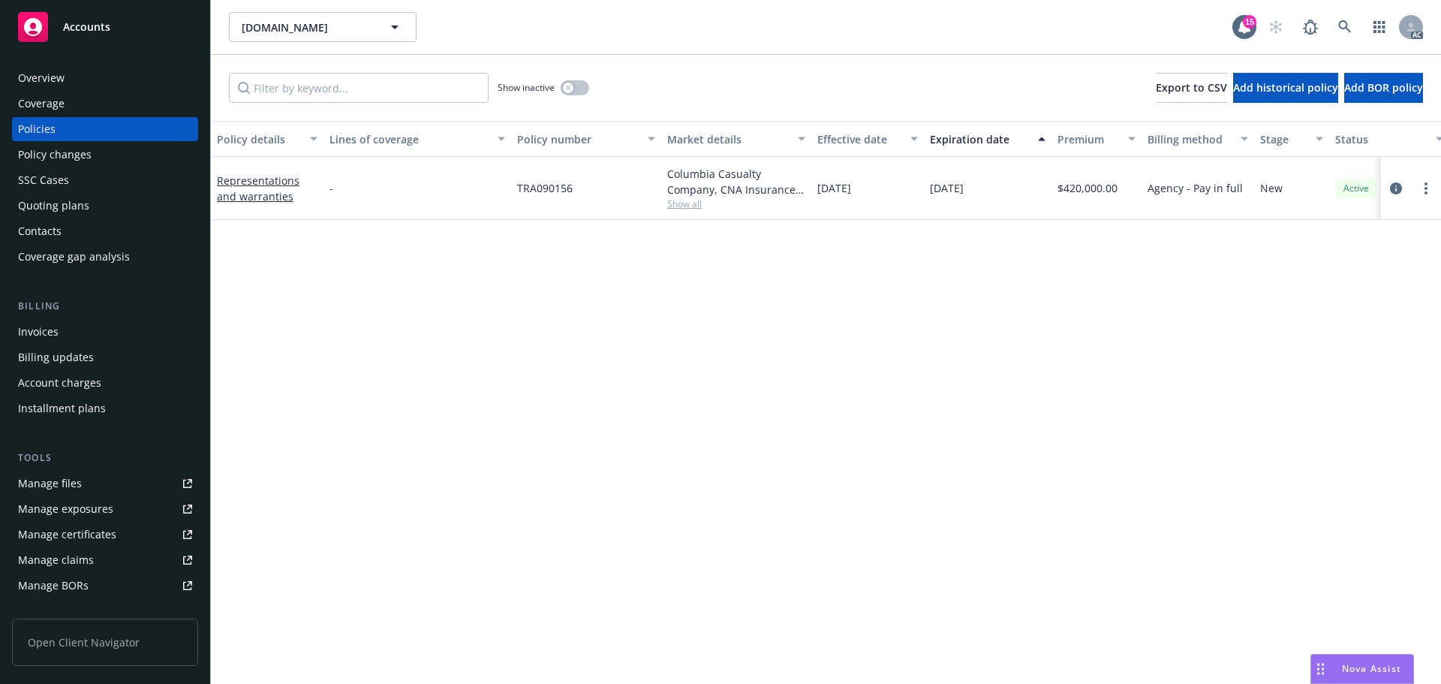
click at [691, 203] on span "Show all" at bounding box center [736, 203] width 138 height 13
drag, startPoint x: 917, startPoint y: 259, endPoint x: 1280, endPoint y: 199, distance: 368.2
click at [924, 259] on div "Policy details Lines of coverage Policy number Market details Effective date Ex…" at bounding box center [826, 402] width 1230 height 563
click at [1392, 185] on icon "circleInformation" at bounding box center [1396, 188] width 12 height 12
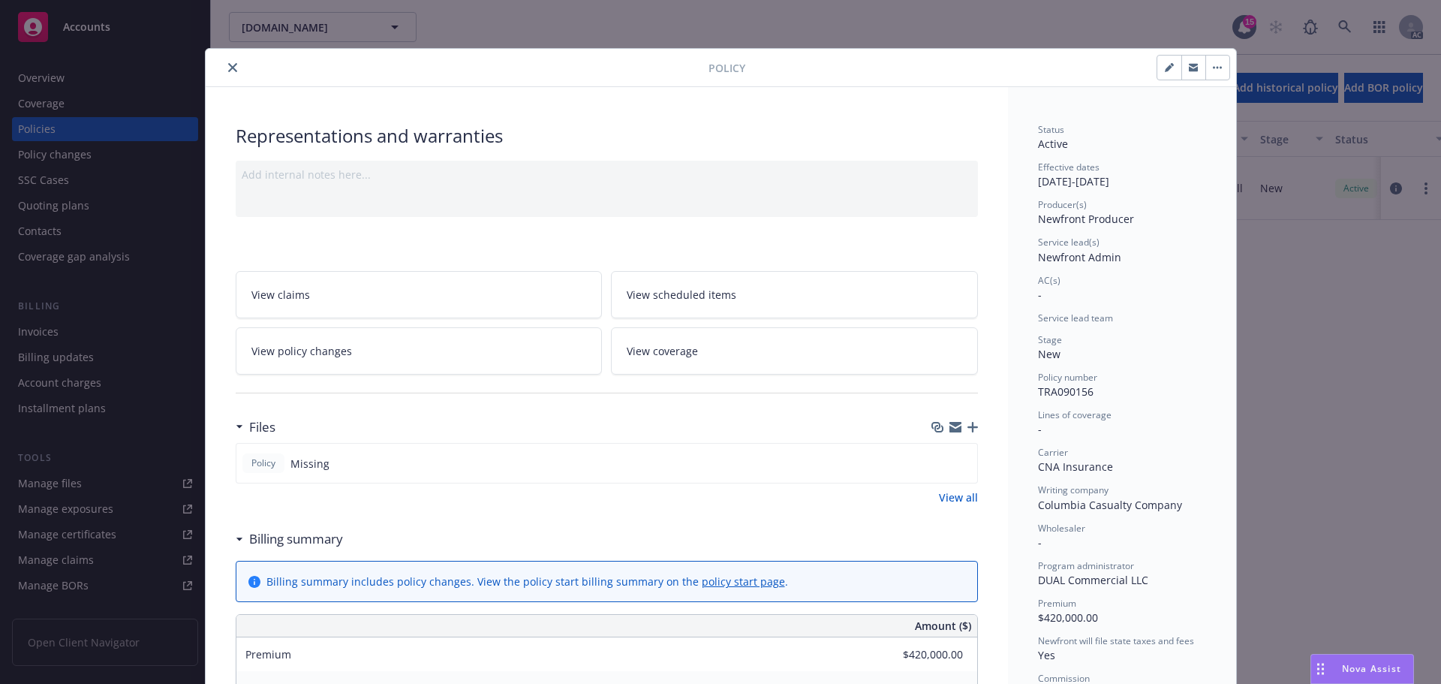
click at [228, 65] on icon "close" at bounding box center [232, 67] width 9 height 9
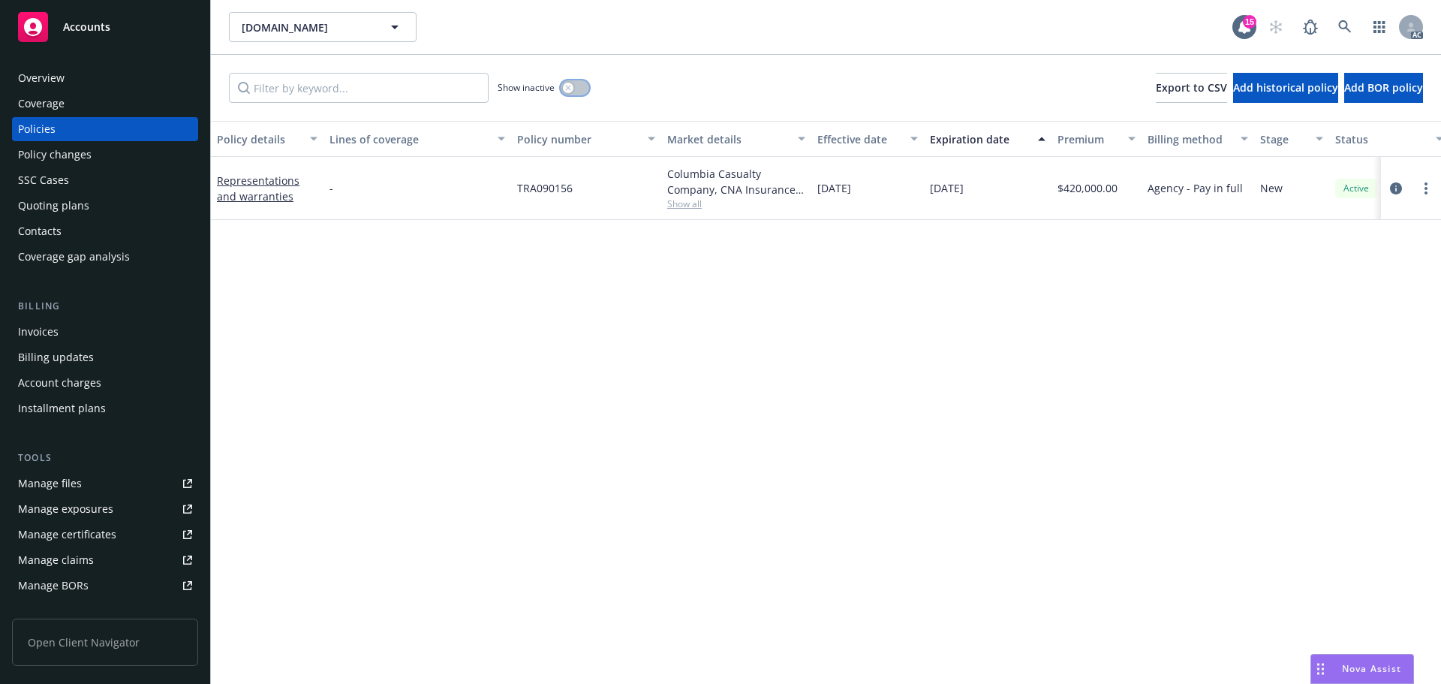
click at [577, 92] on button "button" at bounding box center [575, 87] width 29 height 15
click at [1399, 185] on icon "circleInformation" at bounding box center [1396, 188] width 12 height 12
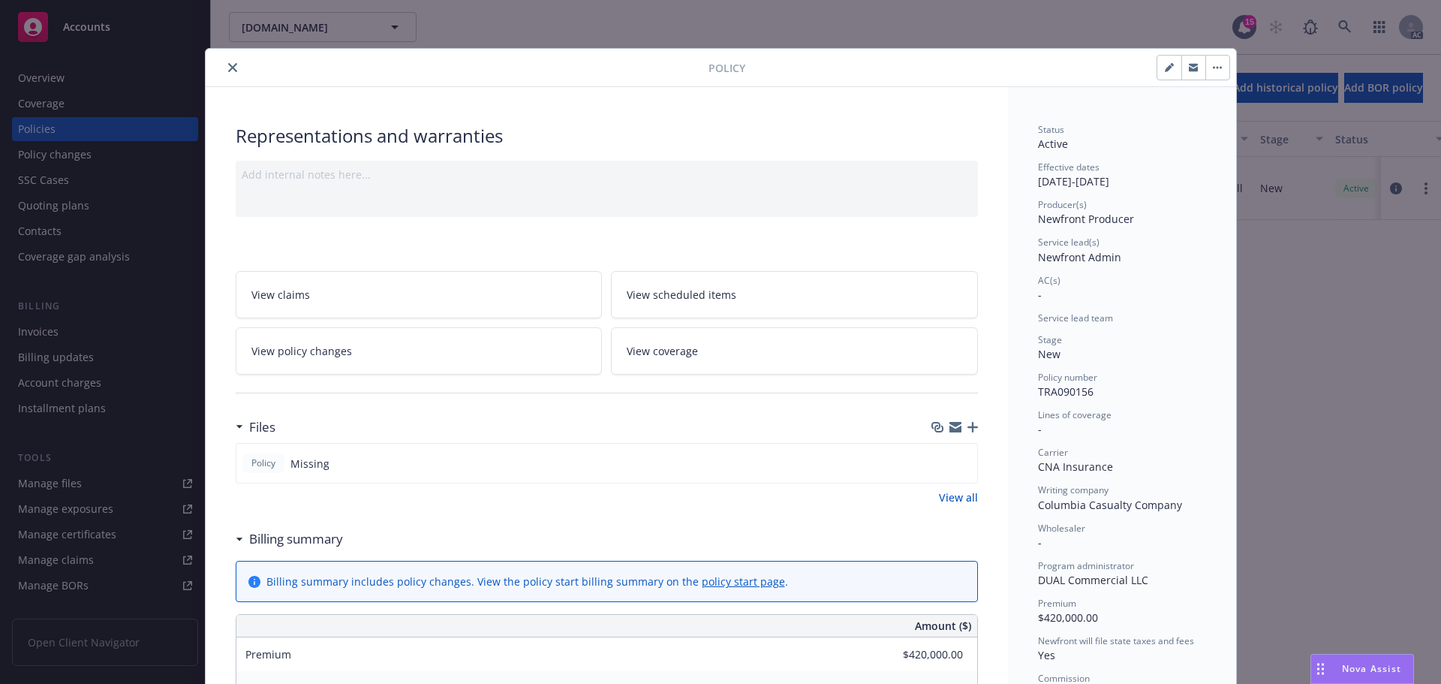
scroll to position [45, 0]
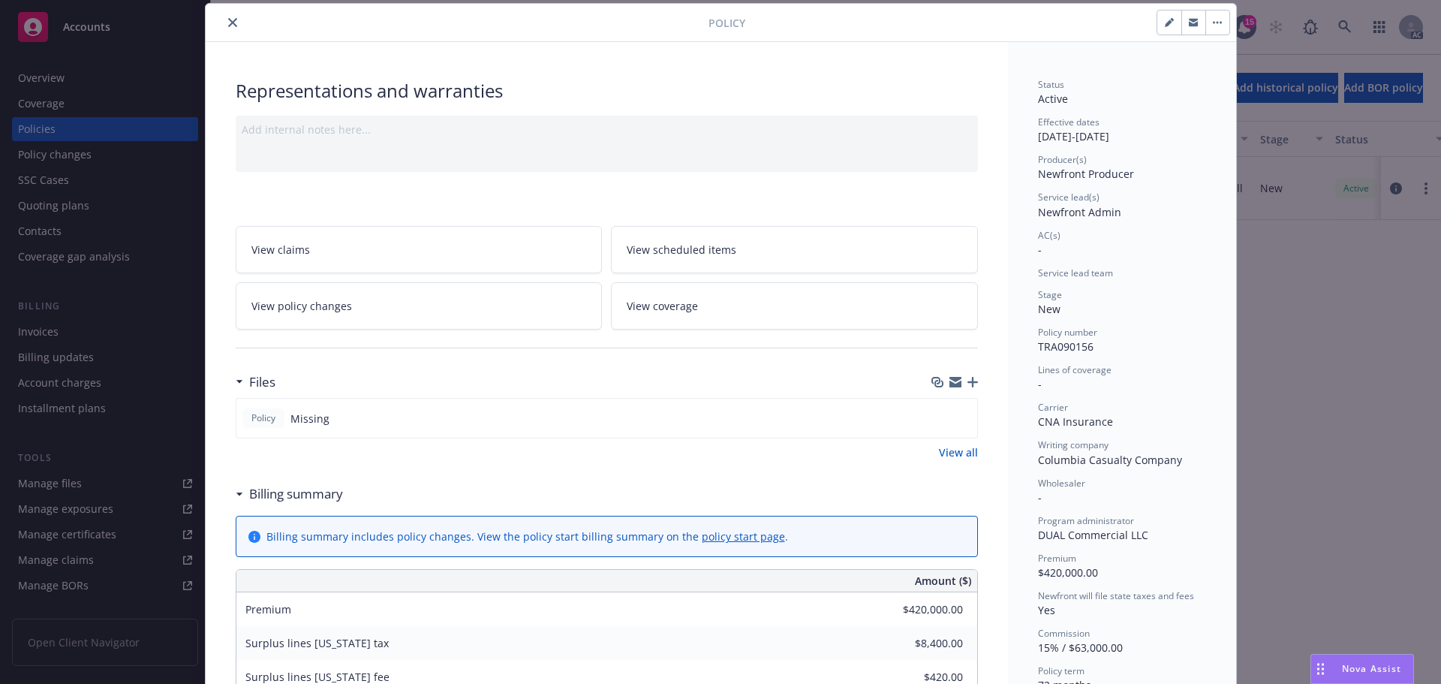
click at [231, 25] on button "close" at bounding box center [233, 23] width 18 height 18
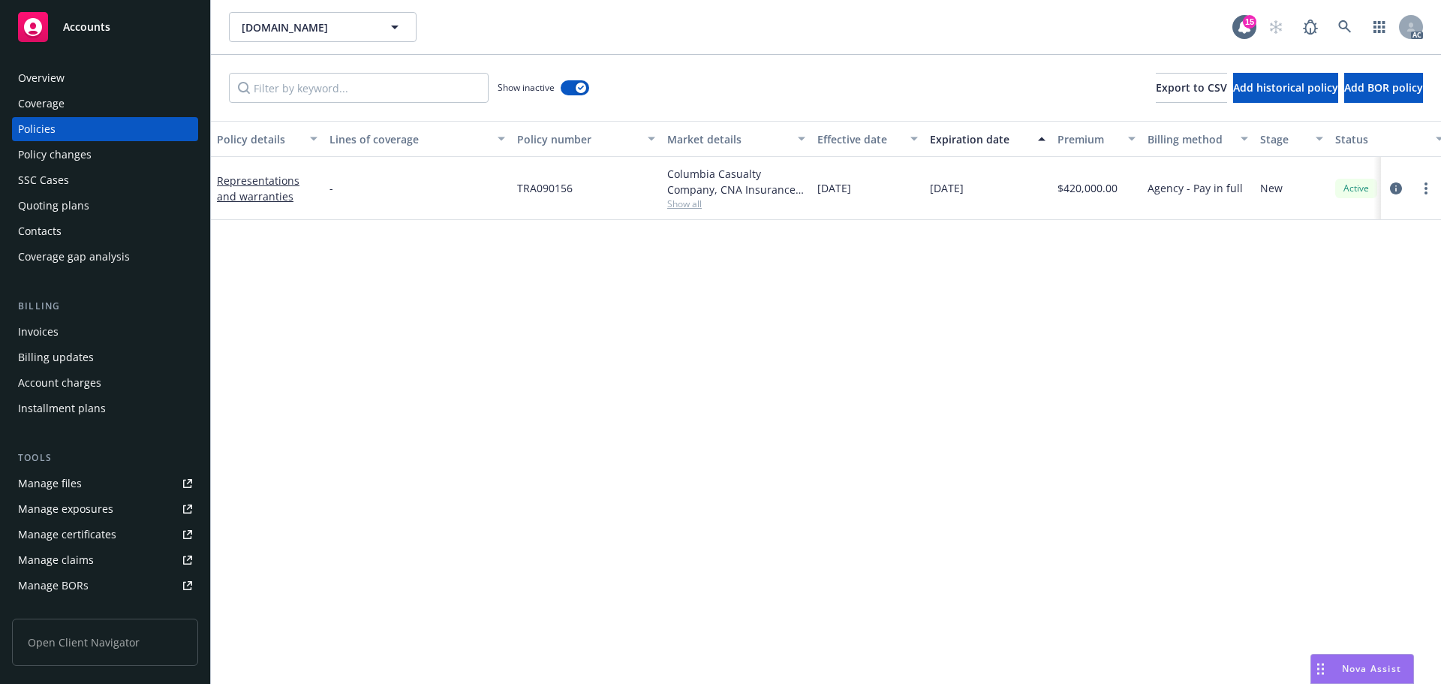
click at [96, 77] on div "Overview" at bounding box center [105, 78] width 174 height 24
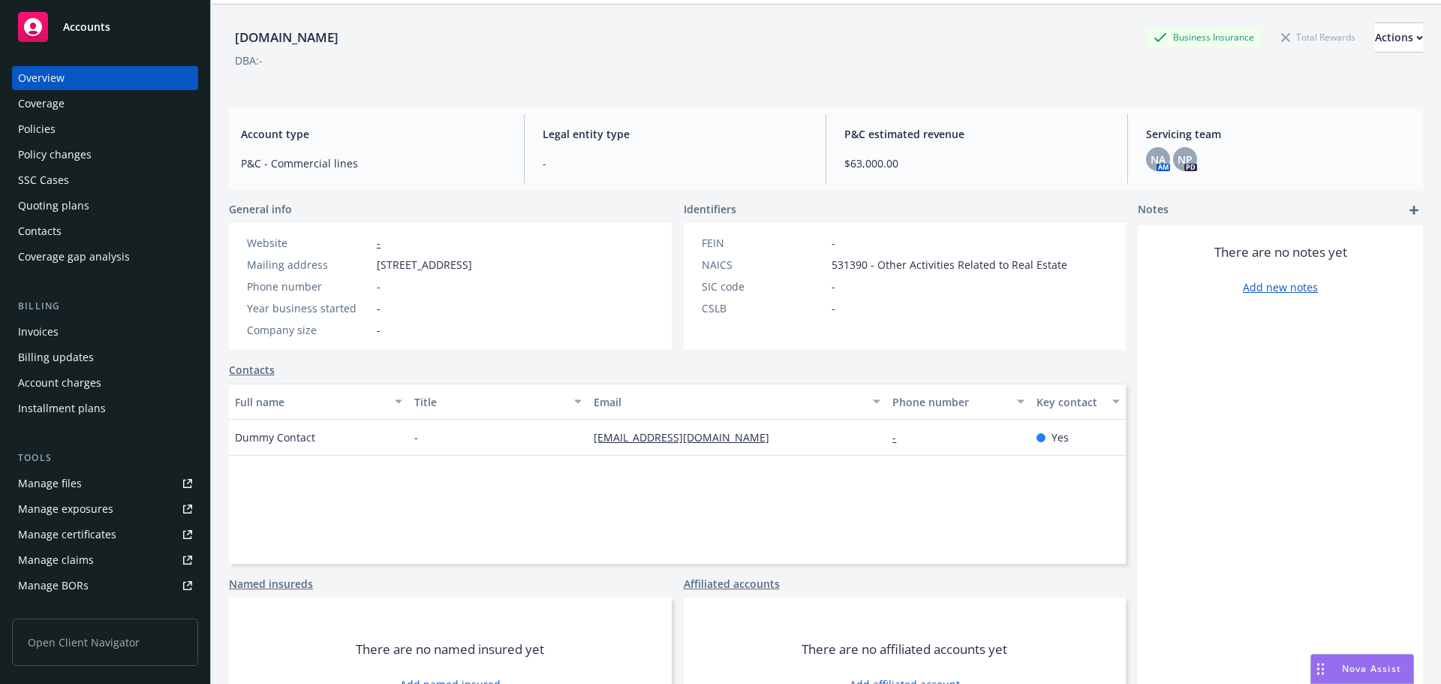
scroll to position [101, 0]
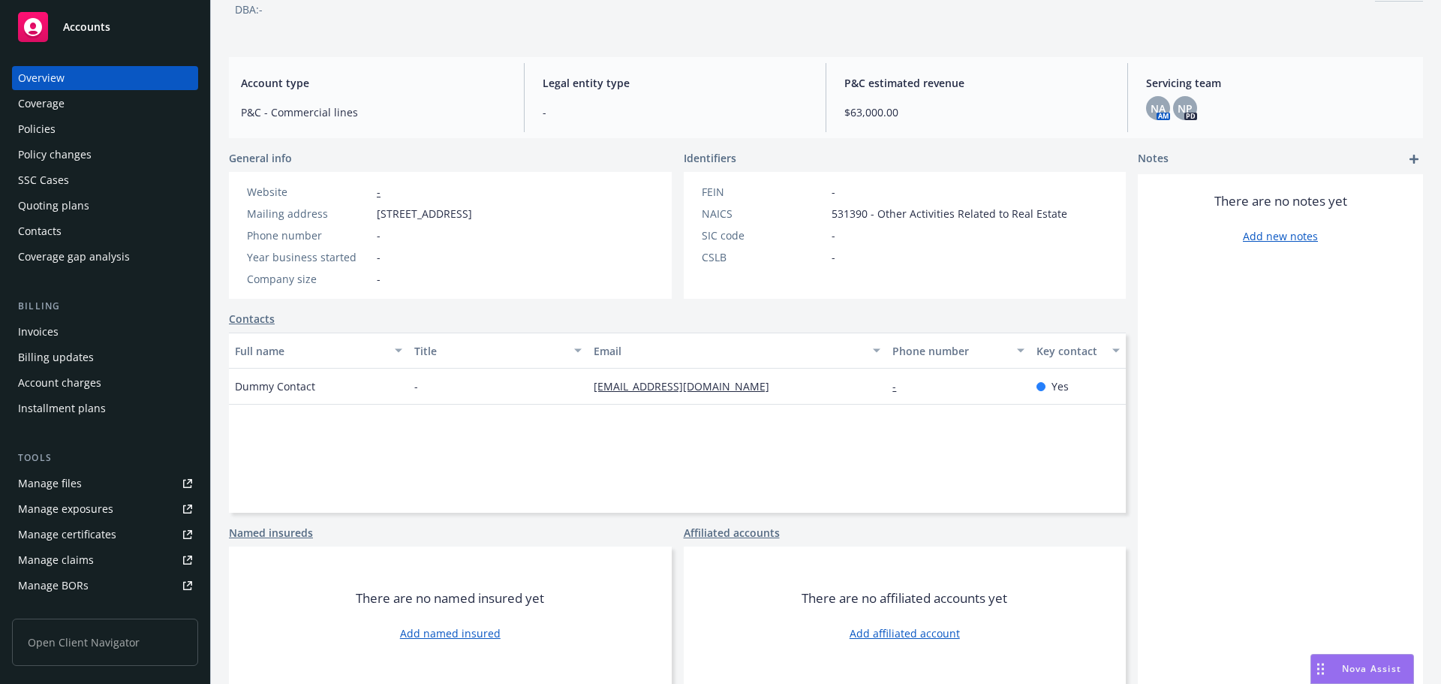
click at [74, 153] on div "Policy changes" at bounding box center [55, 155] width 74 height 24
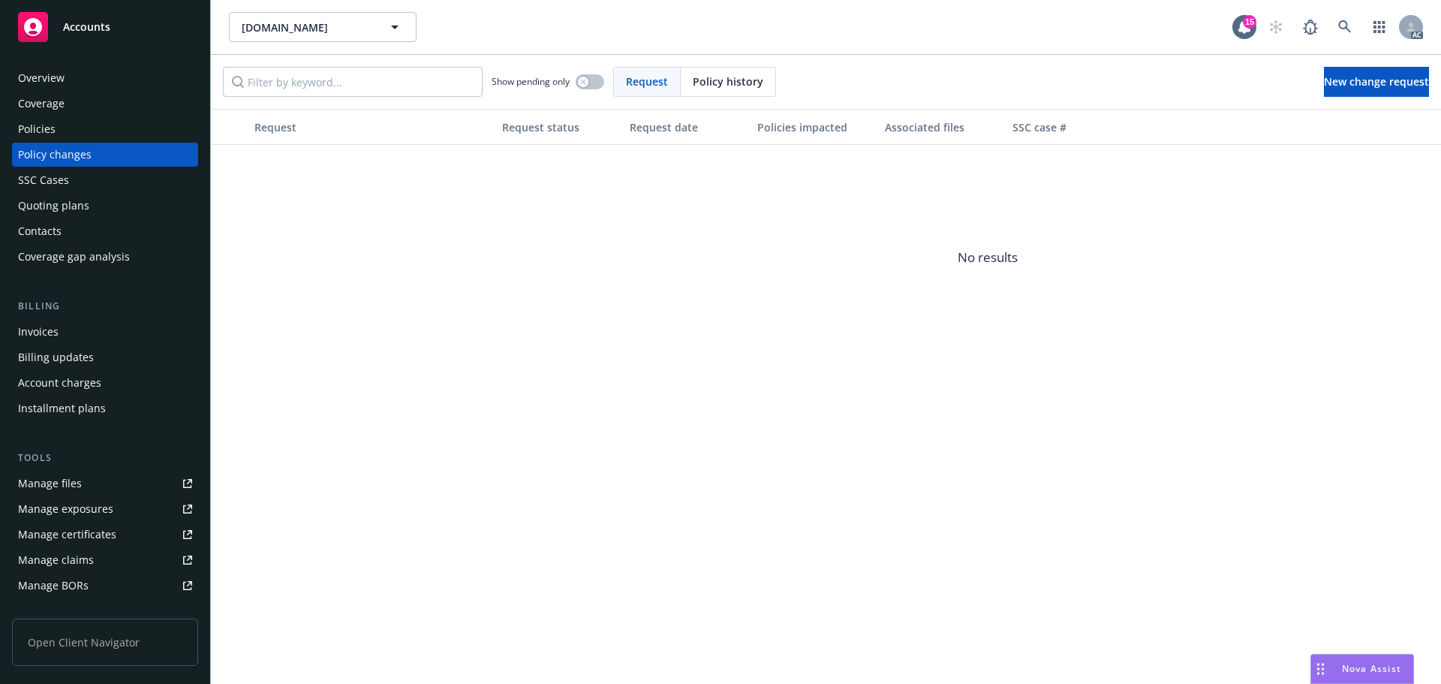
click at [42, 84] on div "Overview" at bounding box center [41, 78] width 47 height 24
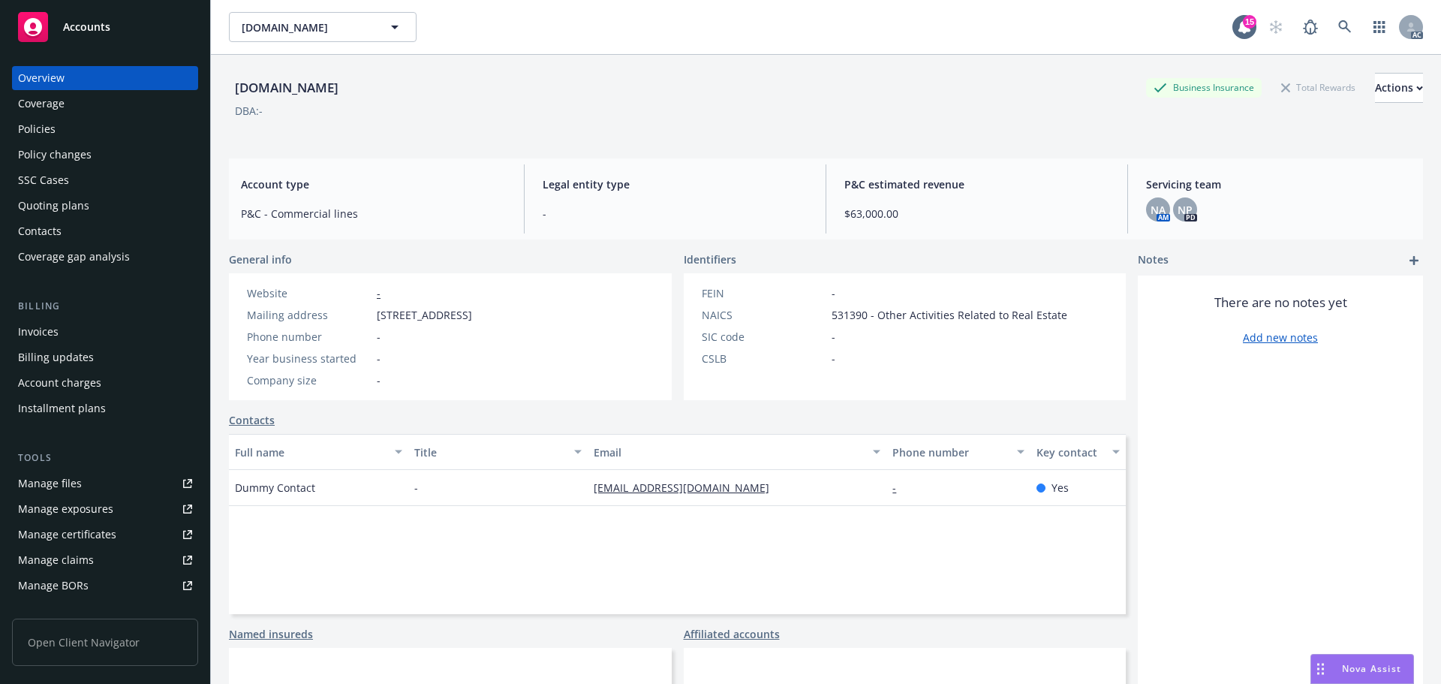
click at [712, 315] on div "NAICS" at bounding box center [764, 315] width 124 height 16
copy div "NAICS"
